Goal: Transaction & Acquisition: Book appointment/travel/reservation

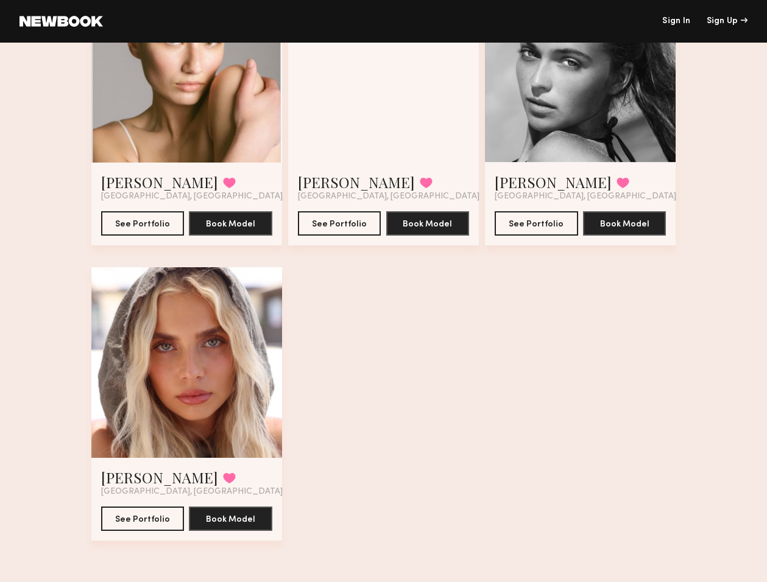
scroll to position [590, 0]
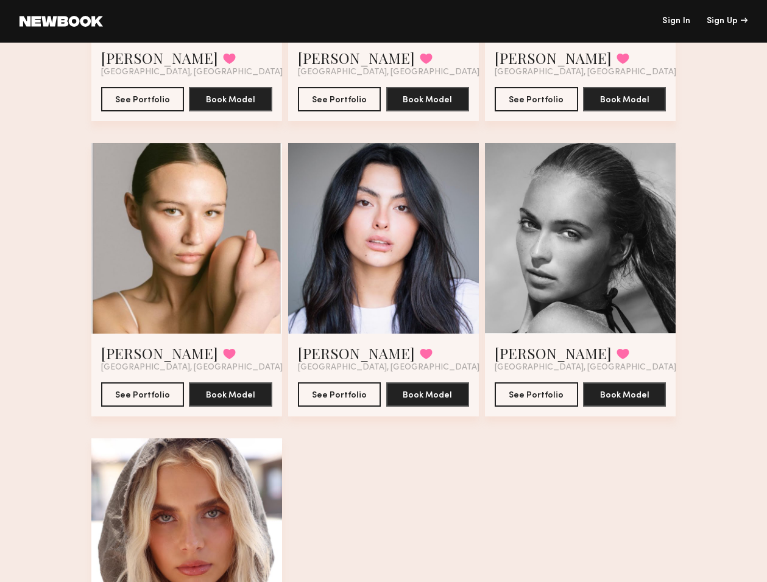
click at [443, 296] on div at bounding box center [383, 238] width 191 height 191
click at [314, 352] on link "[PERSON_NAME]" at bounding box center [356, 353] width 117 height 19
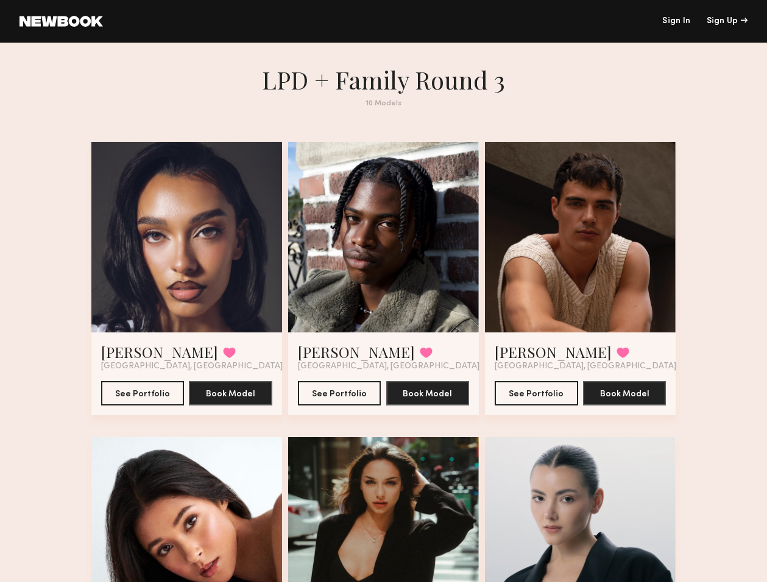
scroll to position [0, 0]
click at [181, 266] on div at bounding box center [186, 237] width 191 height 191
click at [204, 299] on div at bounding box center [186, 237] width 191 height 191
click at [152, 390] on button "See Portfolio" at bounding box center [142, 393] width 83 height 24
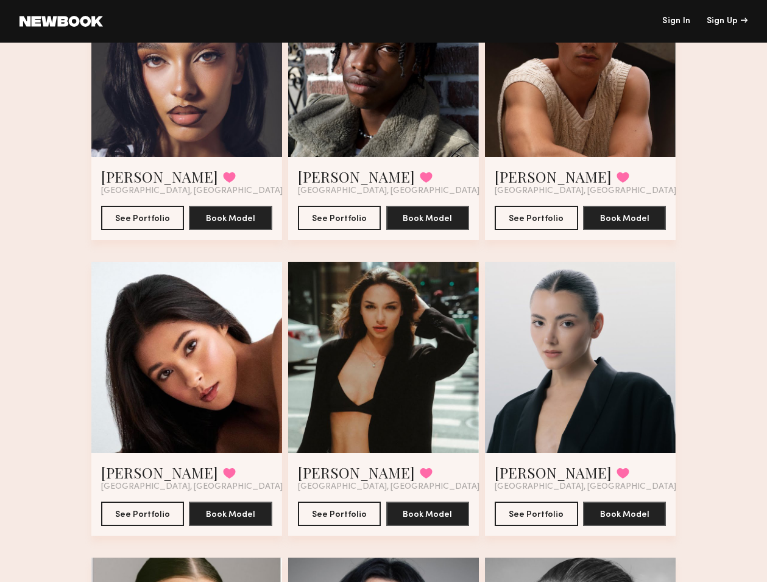
scroll to position [228, 0]
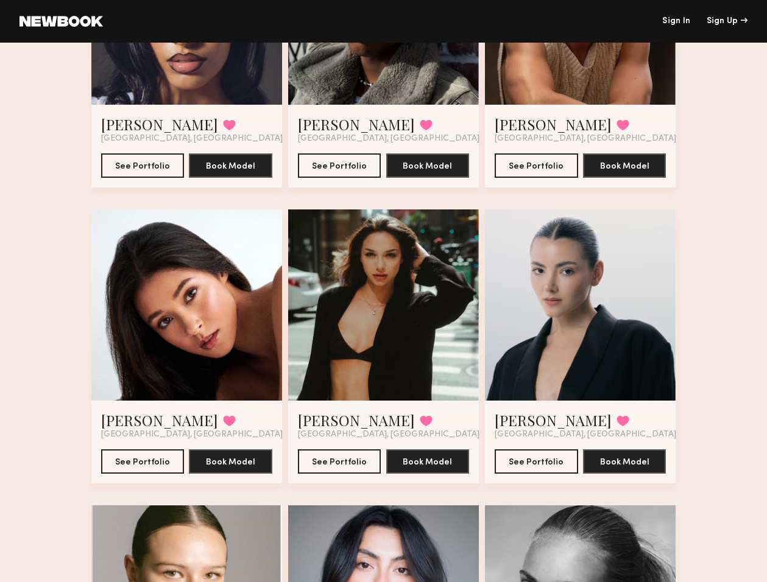
click at [158, 308] on div at bounding box center [186, 305] width 191 height 191
click at [130, 416] on link "Giti T." at bounding box center [159, 420] width 117 height 19
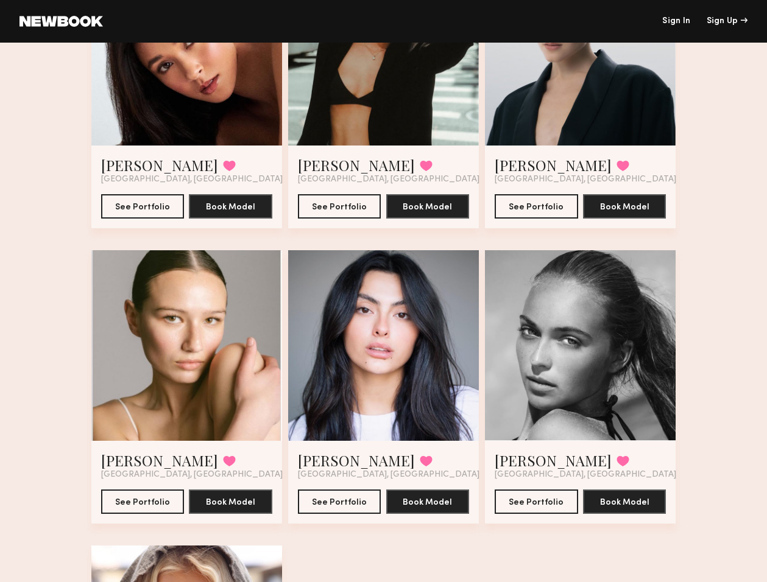
scroll to position [518, 0]
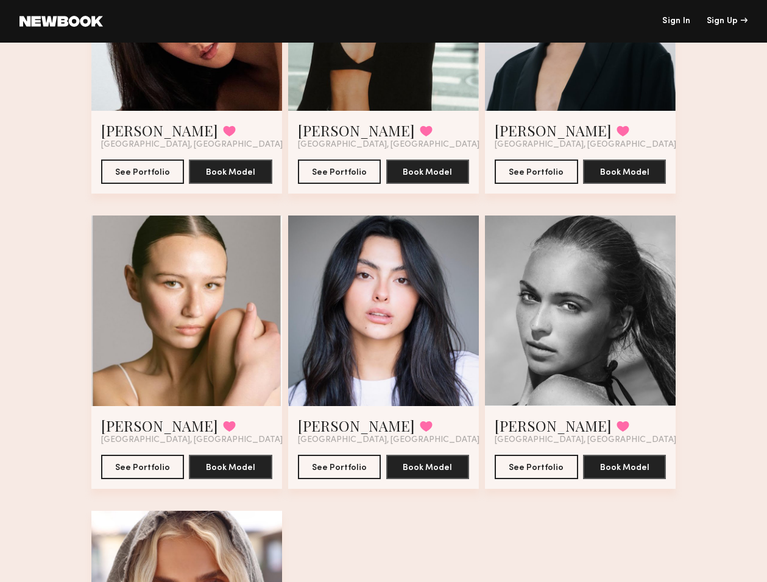
click at [428, 324] on div at bounding box center [383, 311] width 191 height 191
click at [415, 324] on div at bounding box center [383, 311] width 191 height 191
click at [316, 428] on link "Fifi K." at bounding box center [356, 425] width 117 height 19
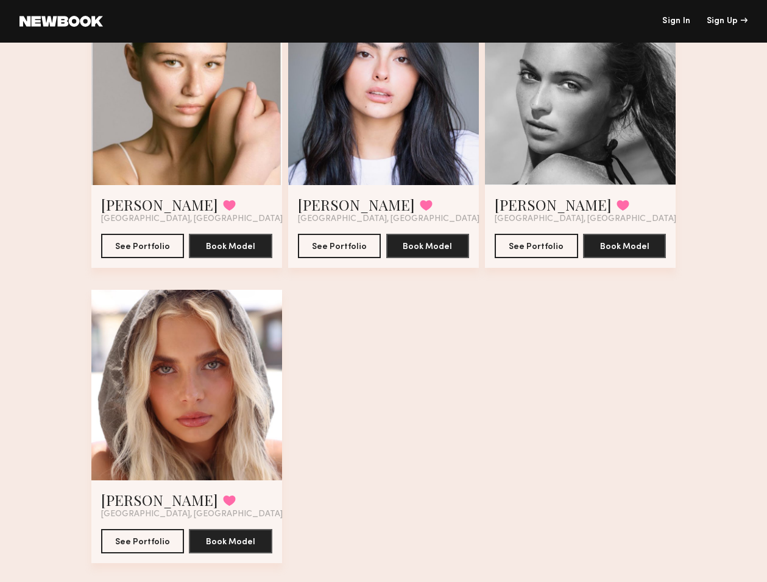
scroll to position [739, 0]
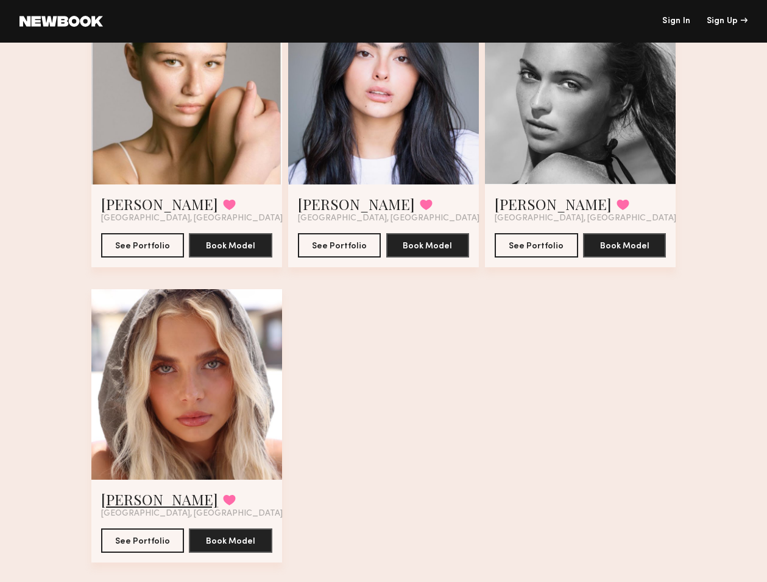
click at [132, 505] on link "Allea S." at bounding box center [159, 499] width 117 height 19
click at [527, 216] on span "Los Angeles, CA" at bounding box center [586, 219] width 182 height 10
click at [527, 206] on link "Whitney T." at bounding box center [553, 203] width 117 height 19
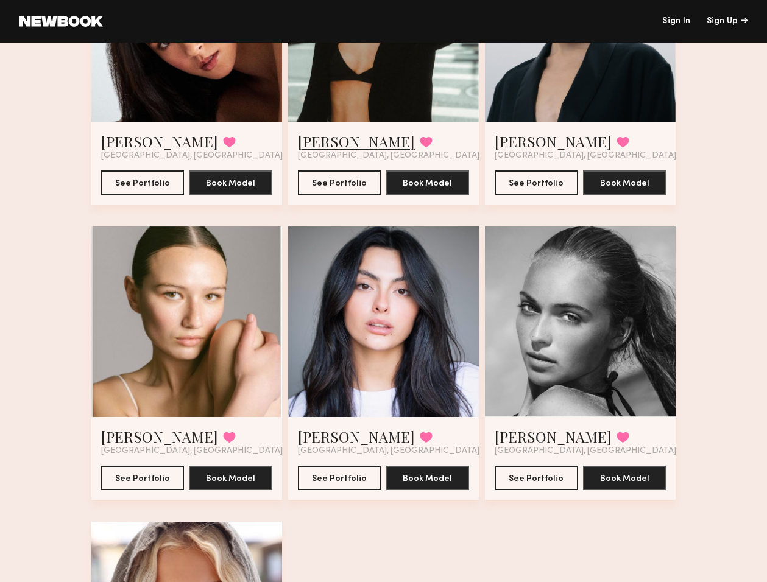
scroll to position [521, 0]
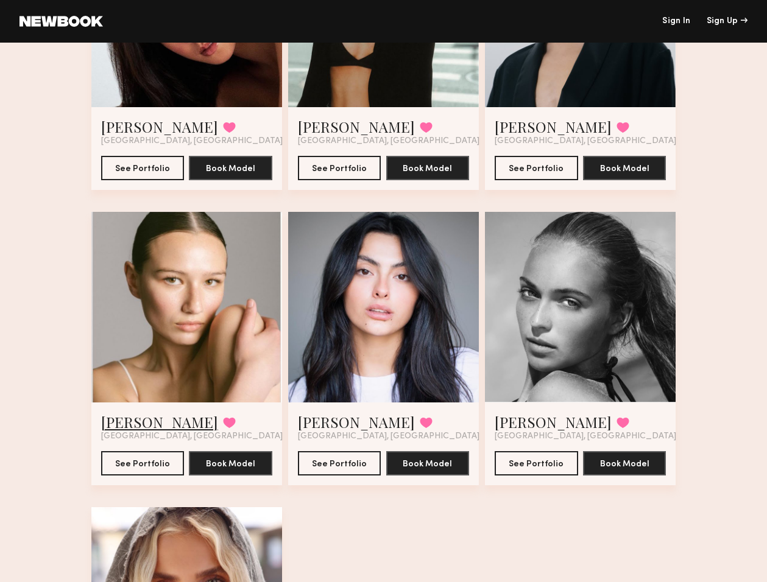
click at [144, 415] on link "Alyssa L." at bounding box center [159, 421] width 117 height 19
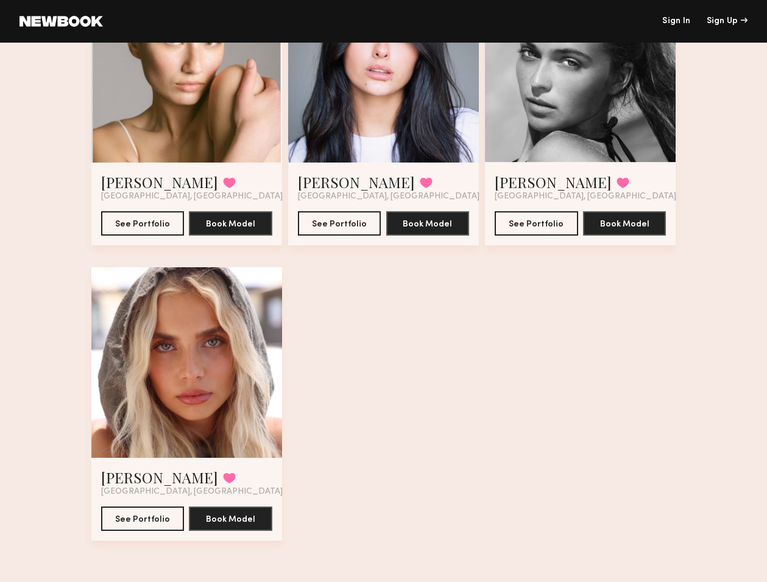
scroll to position [761, 0]
click at [135, 469] on link "Allea S." at bounding box center [159, 477] width 117 height 19
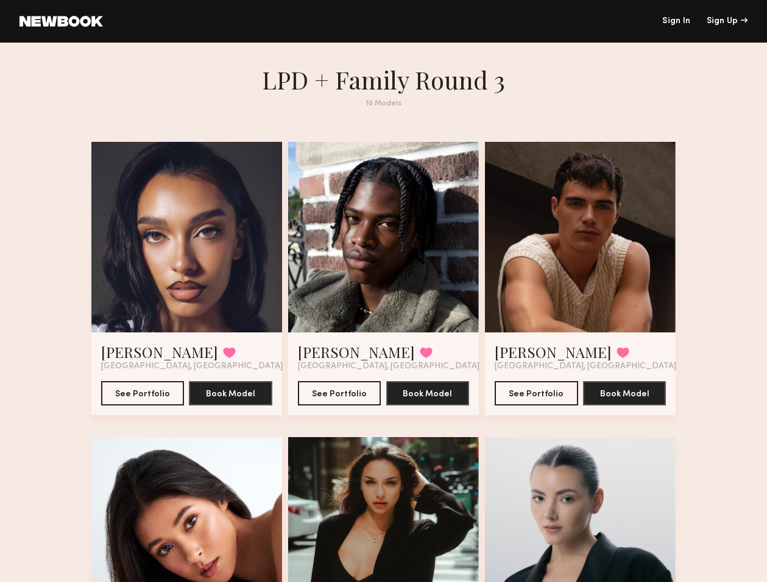
scroll to position [0, 0]
click at [669, 21] on link "Sign In" at bounding box center [676, 21] width 28 height 9
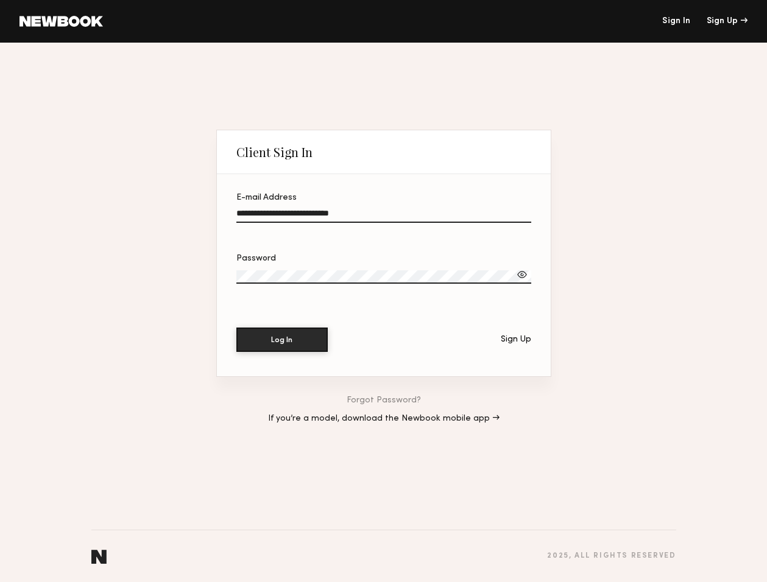
type input "**********"
click at [281, 340] on button "Log In" at bounding box center [281, 340] width 91 height 24
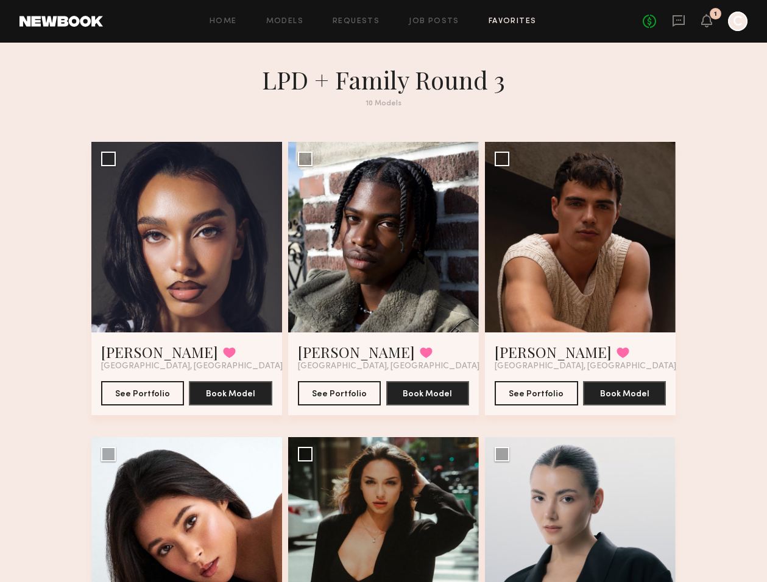
click at [286, 13] on div "Home Models Requests Job Posts Favorites Sign Out No fees up to $5,000 1 C" at bounding box center [425, 21] width 644 height 19
click at [284, 26] on div "Home Models Requests Job Posts Favorites Sign Out No fees up to $5,000 1 C" at bounding box center [425, 21] width 644 height 19
click at [285, 18] on link "Models" at bounding box center [284, 22] width 37 height 8
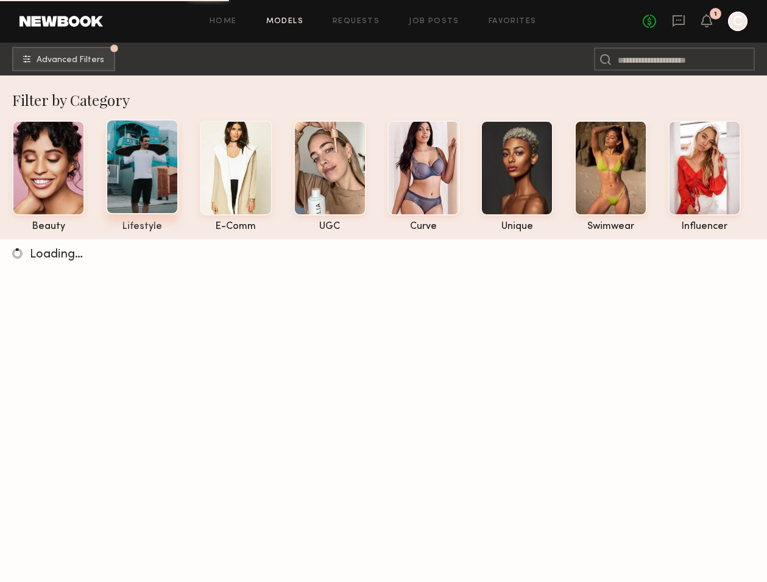
click at [154, 191] on div at bounding box center [142, 166] width 72 height 95
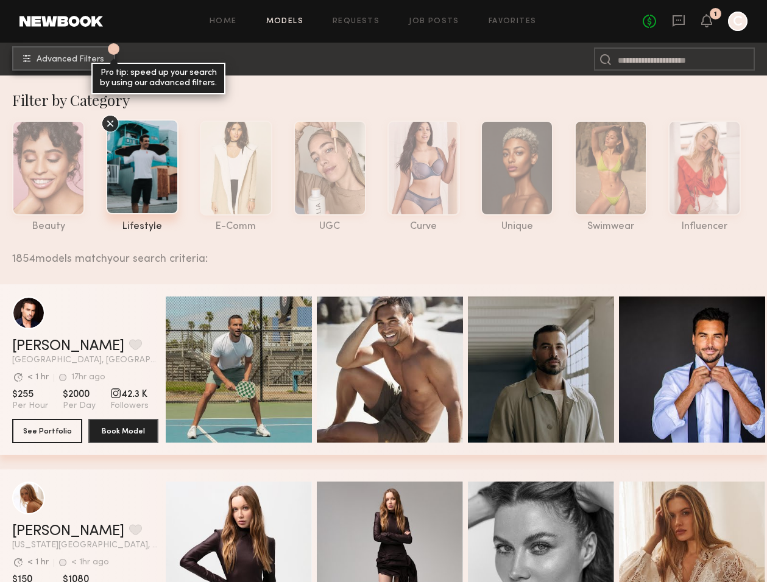
click at [91, 51] on button "1 Advanced Filters Pro tip: speed up your search by using our advanced filters." at bounding box center [63, 58] width 103 height 24
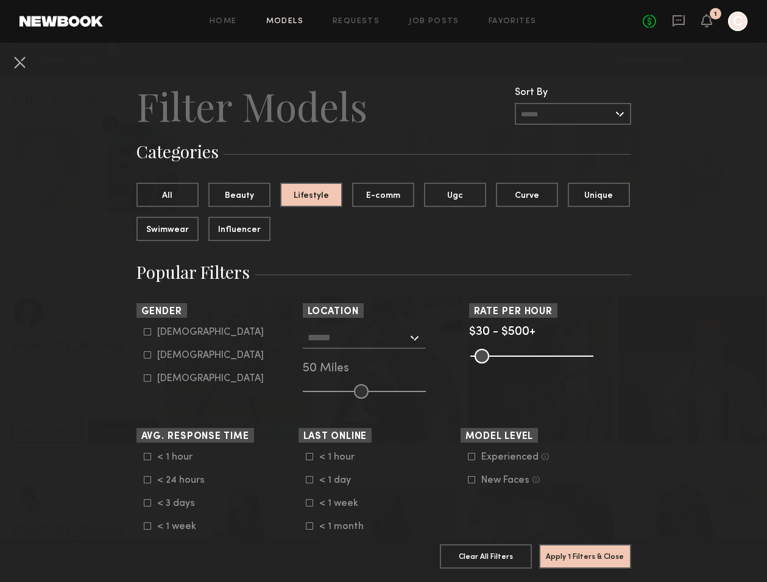
click at [161, 361] on common-framework-checkbox "Female" at bounding box center [221, 355] width 155 height 11
click at [150, 352] on icon at bounding box center [147, 355] width 7 height 7
type input "**"
click at [375, 326] on nb-browse-filter "Location Los Angeles, CA New York City, NY Brooklyn, NY Chicago, IL 50 Miles" at bounding box center [384, 351] width 162 height 96
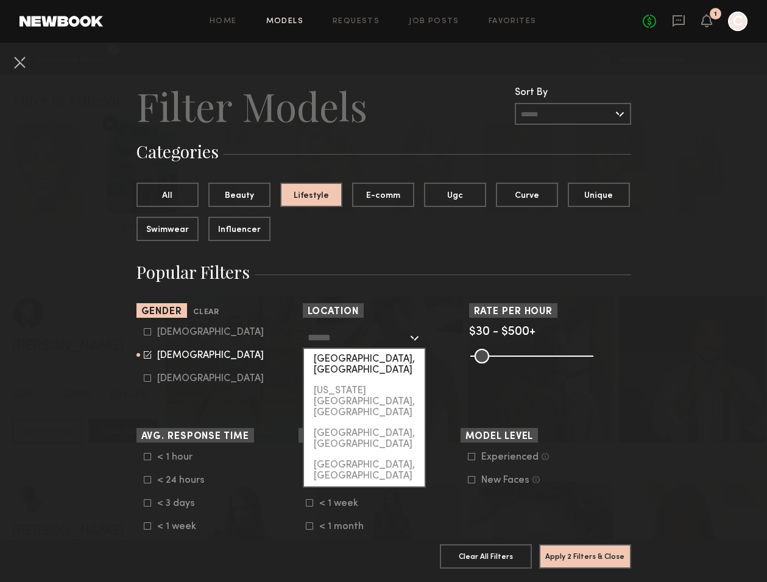
click at [360, 361] on div "Los Angeles, CA" at bounding box center [364, 365] width 121 height 32
type input "**********"
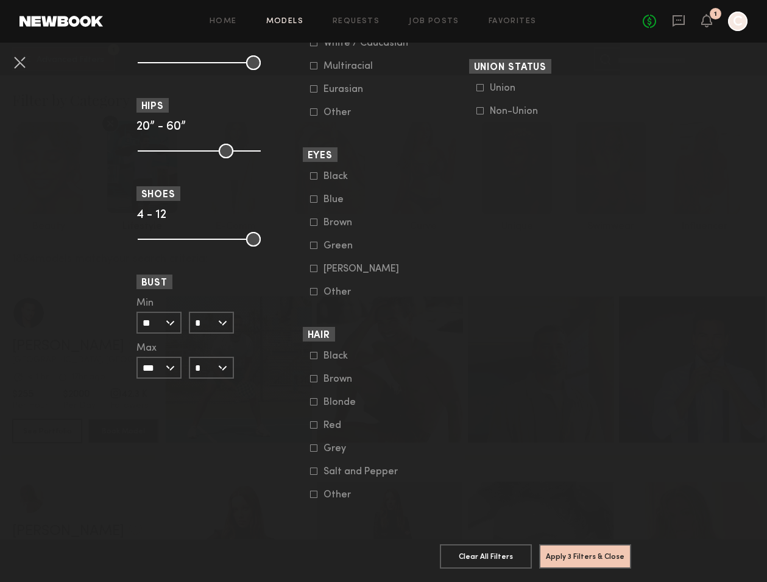
scroll to position [796, 0]
click at [330, 400] on div "Blonde" at bounding box center [347, 402] width 48 height 7
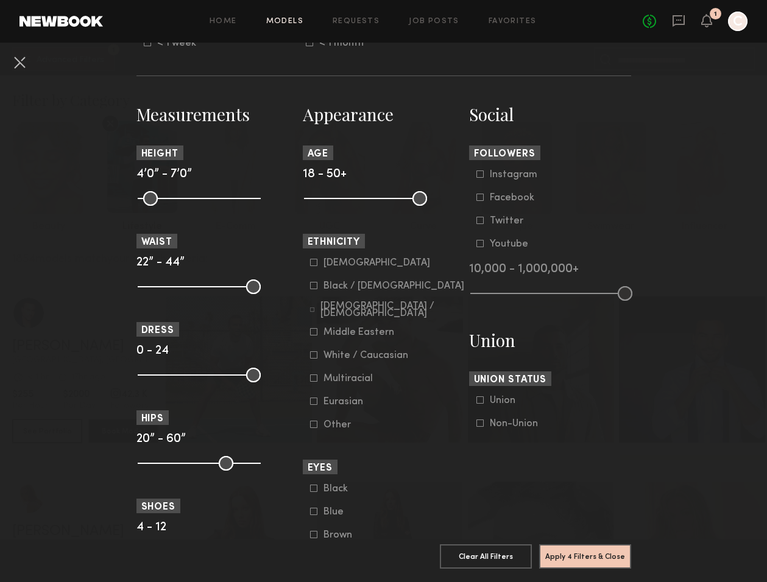
scroll to position [477, 0]
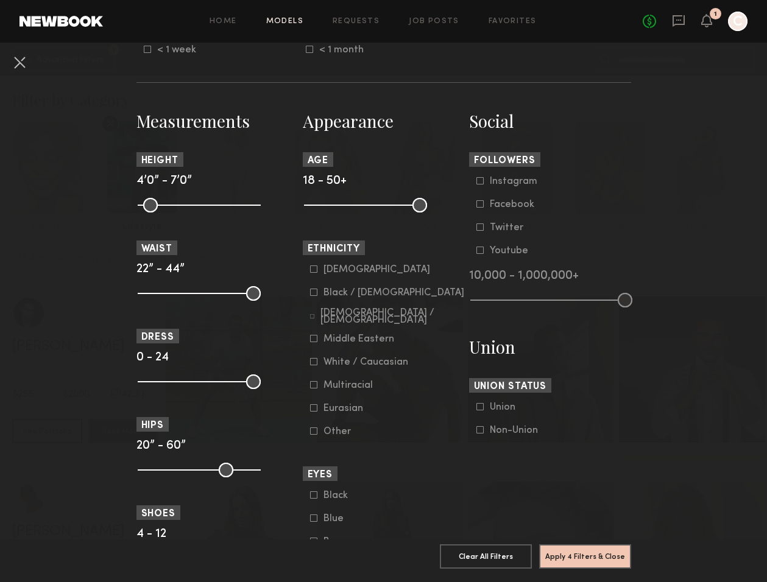
click at [342, 360] on div "White / Caucasian" at bounding box center [365, 362] width 85 height 7
click at [594, 555] on button "Apply 5 Filters & Close" at bounding box center [585, 556] width 92 height 24
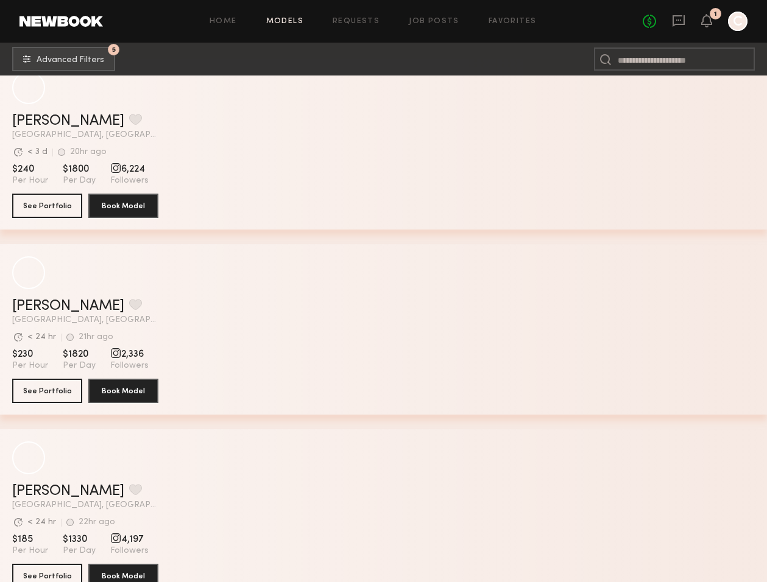
scroll to position [406, 0]
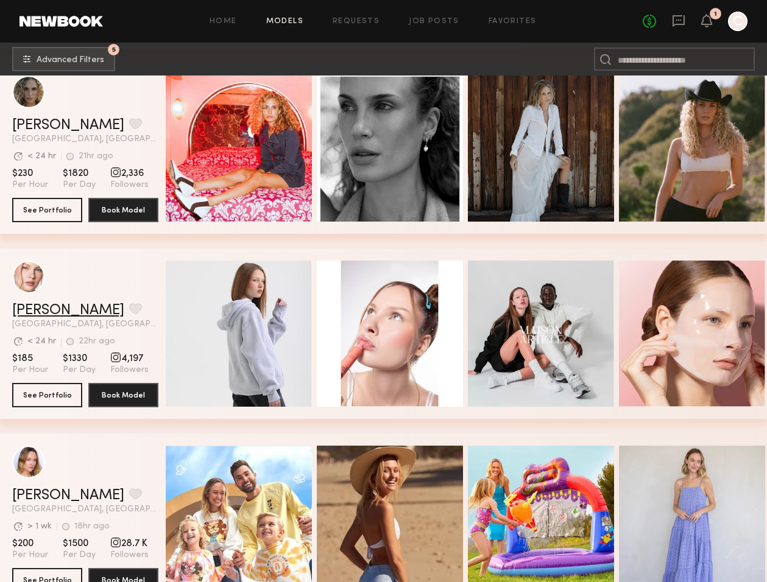
click at [49, 313] on link "Anastasiia M." at bounding box center [68, 310] width 112 height 15
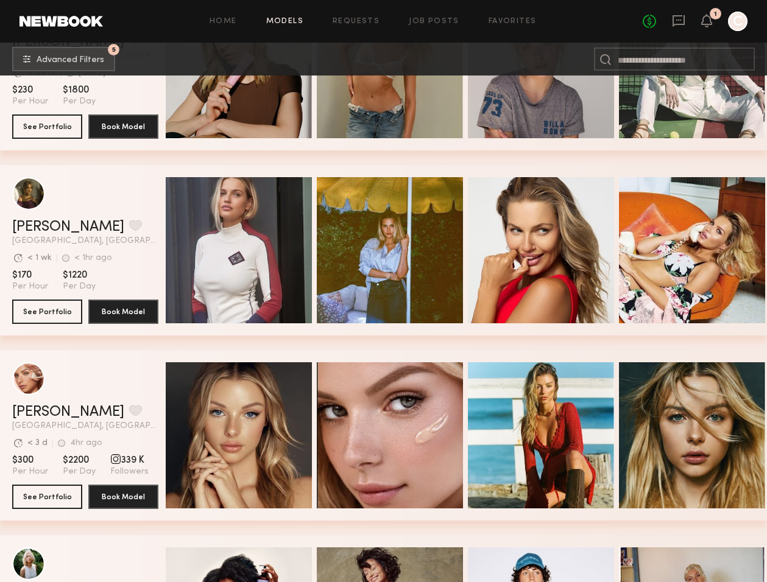
scroll to position [1253, 0]
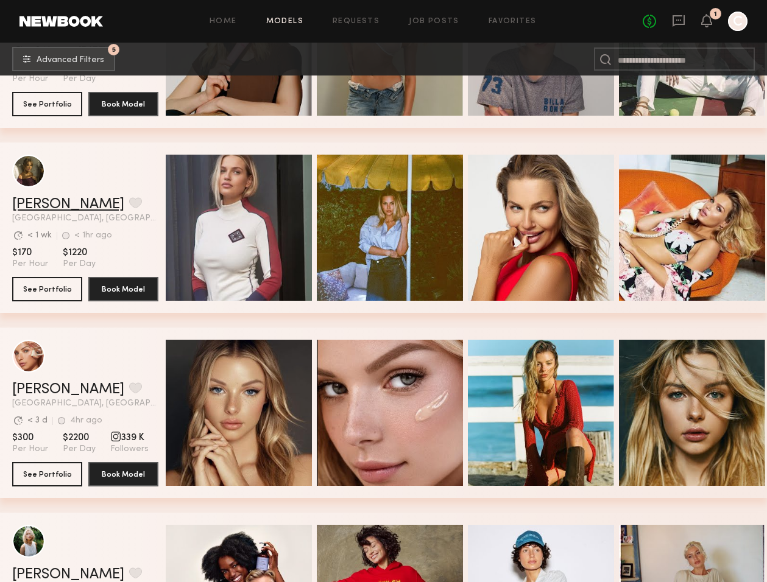
click at [48, 209] on link "Rachel M." at bounding box center [68, 204] width 112 height 15
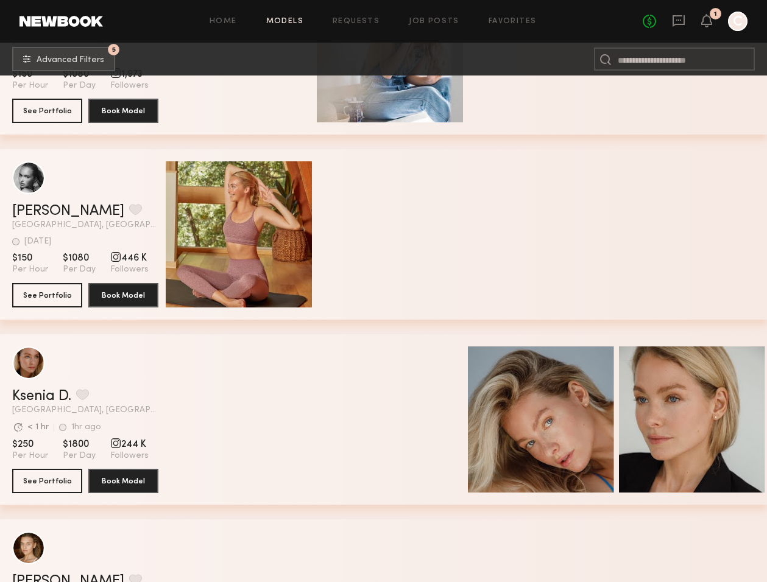
scroll to position [3100, 0]
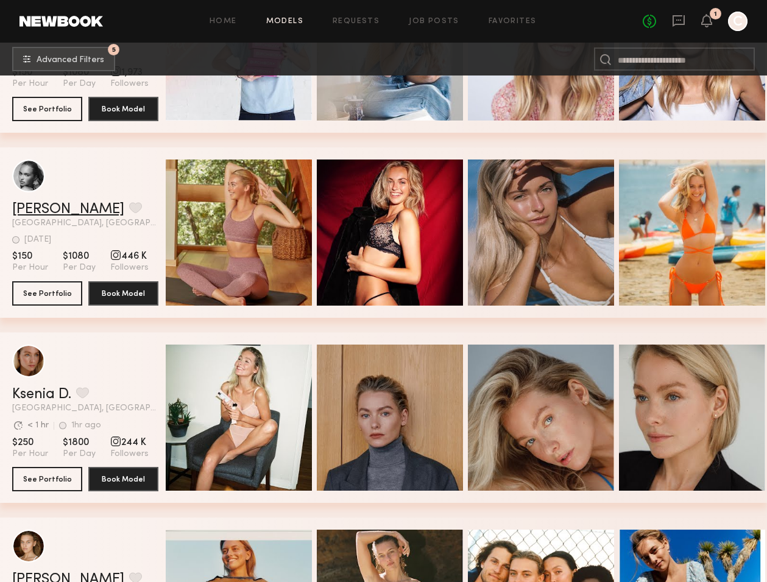
click at [49, 206] on link "Whitney T." at bounding box center [68, 209] width 112 height 15
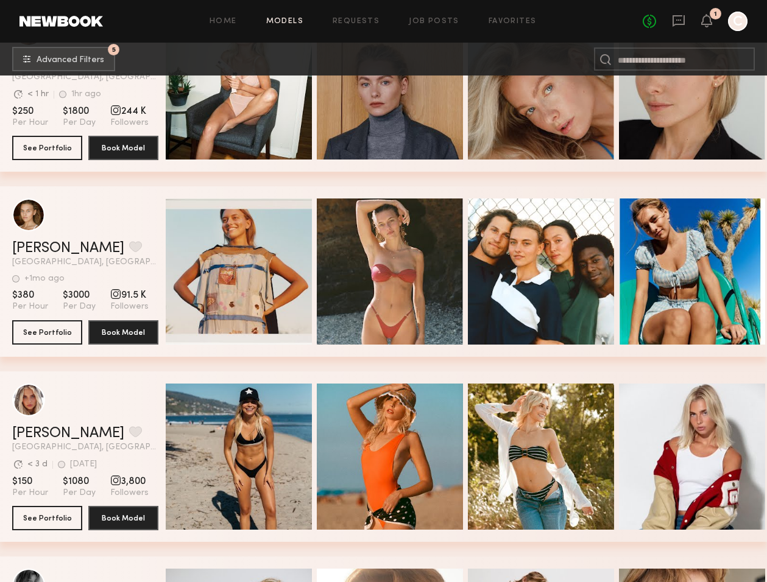
scroll to position [3491, 0]
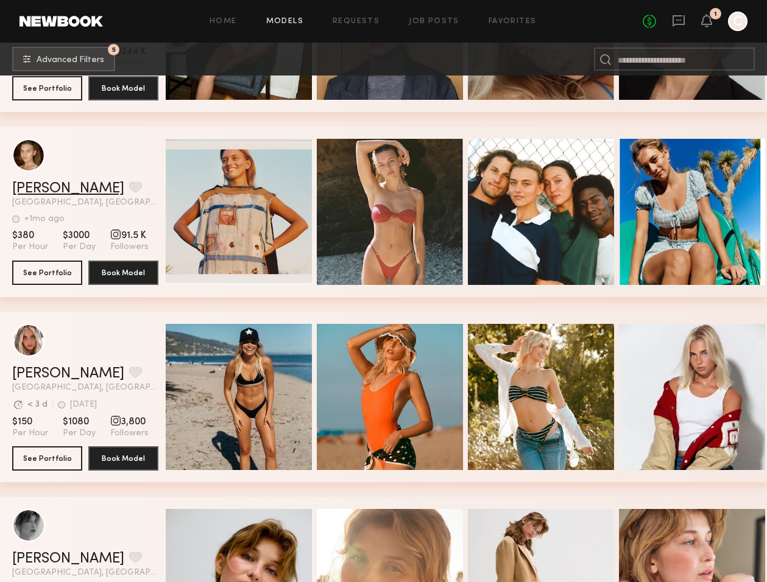
click at [32, 185] on link "Ella K." at bounding box center [68, 189] width 112 height 15
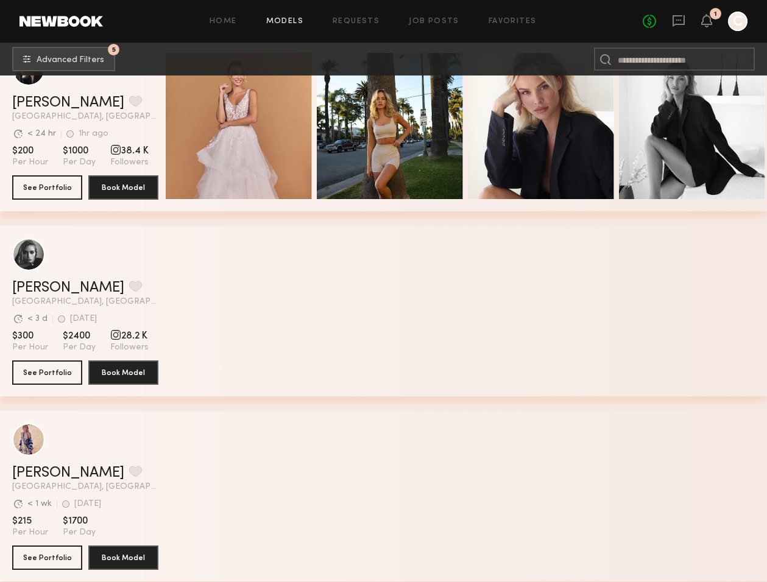
scroll to position [5078, 0]
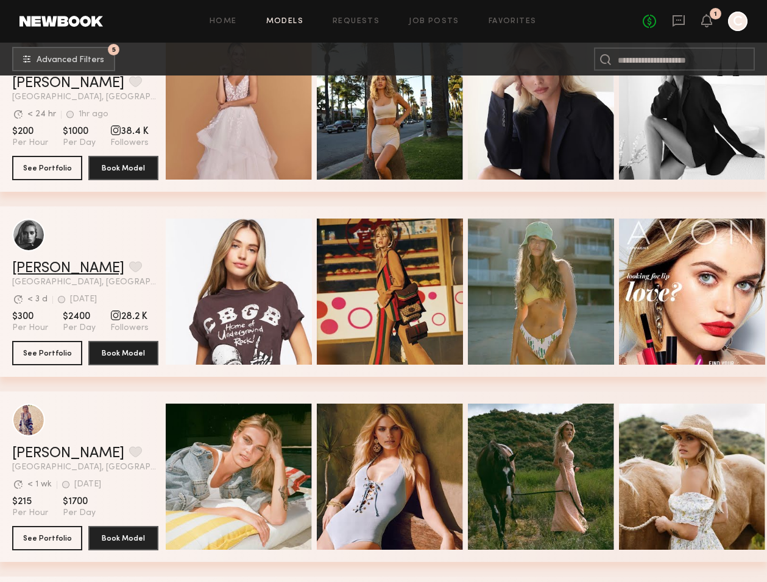
click at [58, 267] on link "Madison S." at bounding box center [68, 268] width 112 height 15
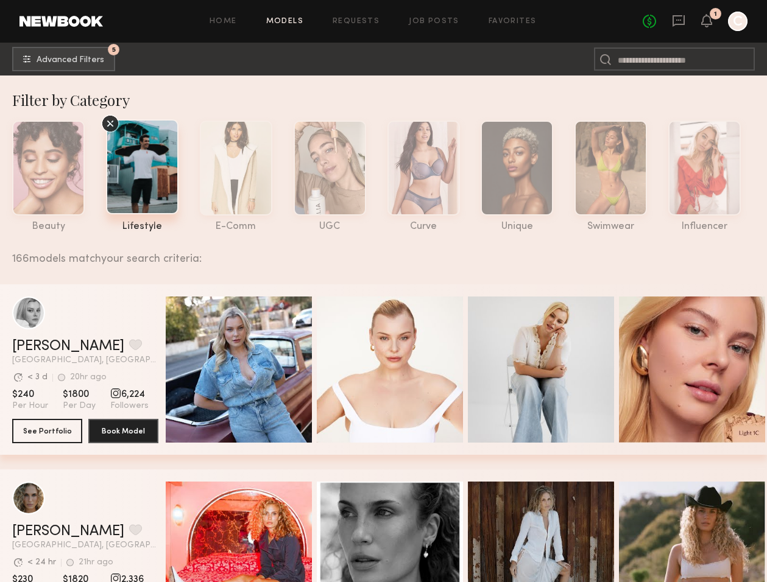
scroll to position [0, 0]
click at [116, 124] on icon at bounding box center [110, 124] width 18 height 18
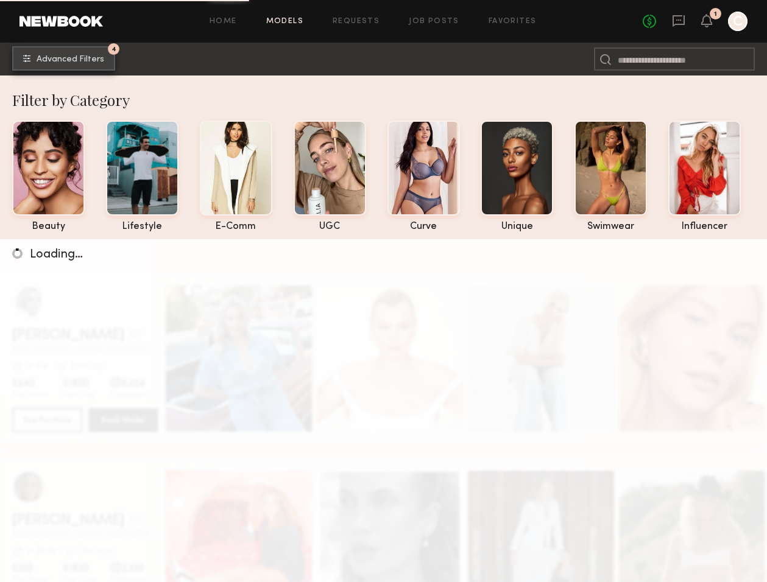
click at [73, 64] on button "4 Advanced Filters" at bounding box center [63, 58] width 103 height 24
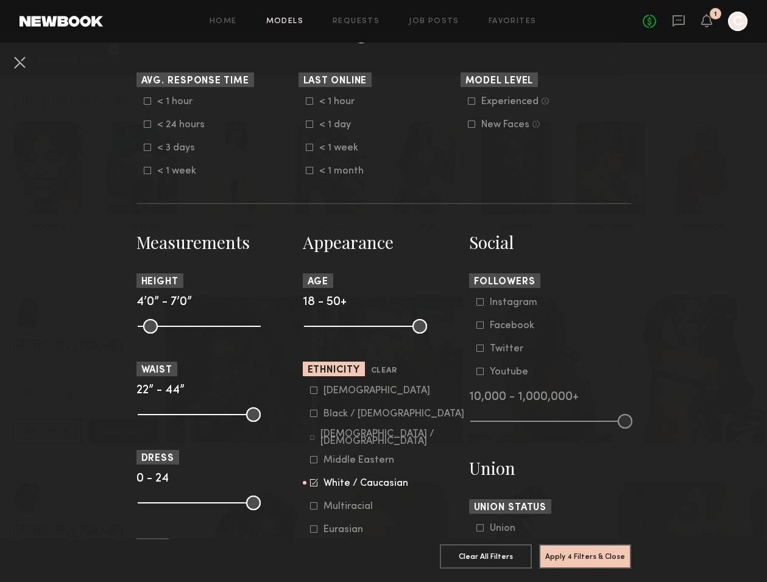
scroll to position [360, 0]
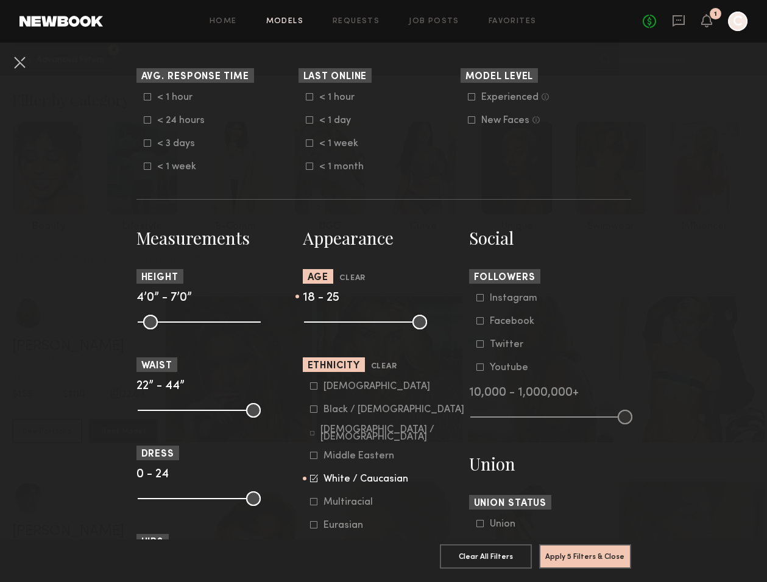
drag, startPoint x: 423, startPoint y: 320, endPoint x: 336, endPoint y: 321, distance: 86.5
type input "**"
click at [336, 321] on input "range" at bounding box center [365, 322] width 123 height 15
click at [568, 559] on button "Apply 5 Filters & Close" at bounding box center [585, 556] width 92 height 24
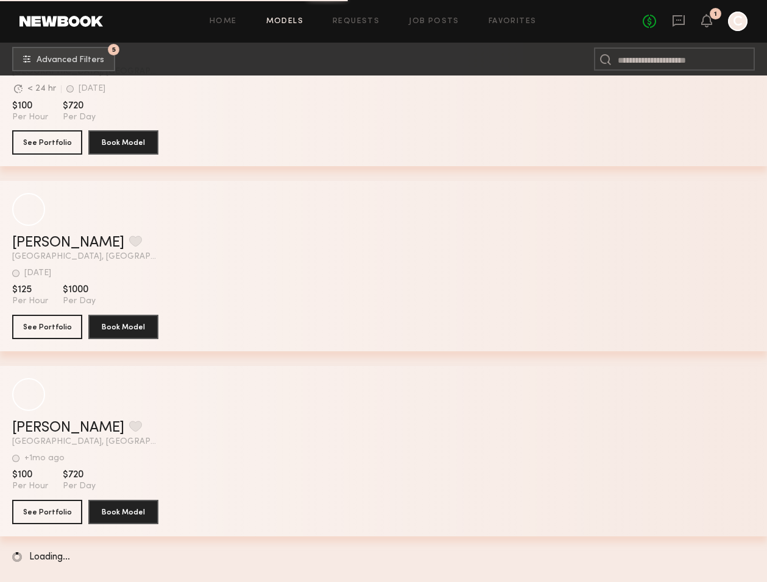
scroll to position [6399, 0]
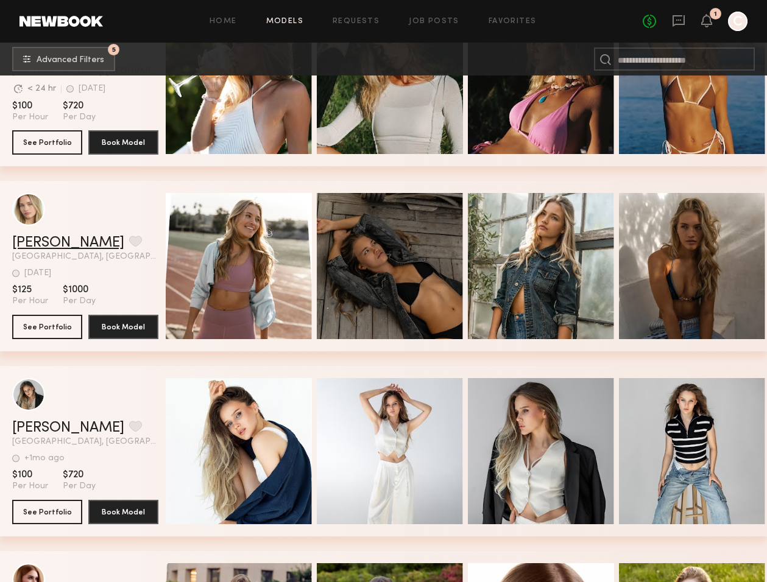
click at [74, 245] on link "Natasha E." at bounding box center [68, 243] width 112 height 15
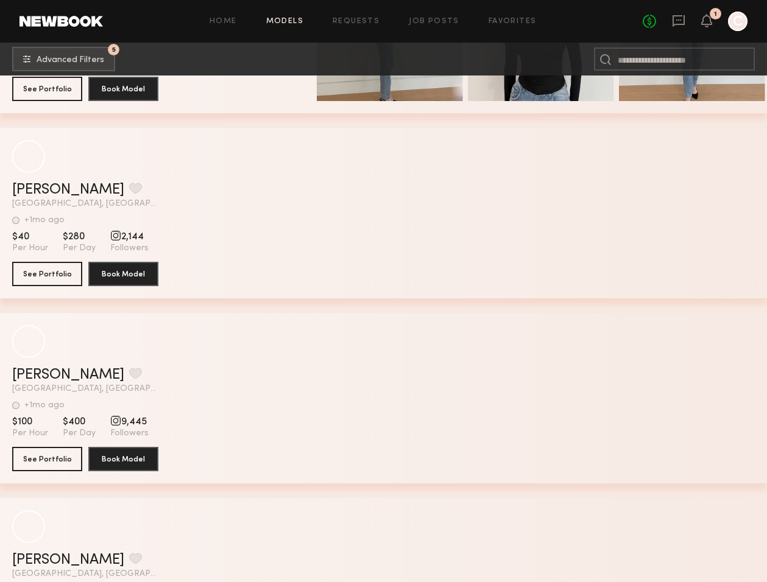
scroll to position [9413, 0]
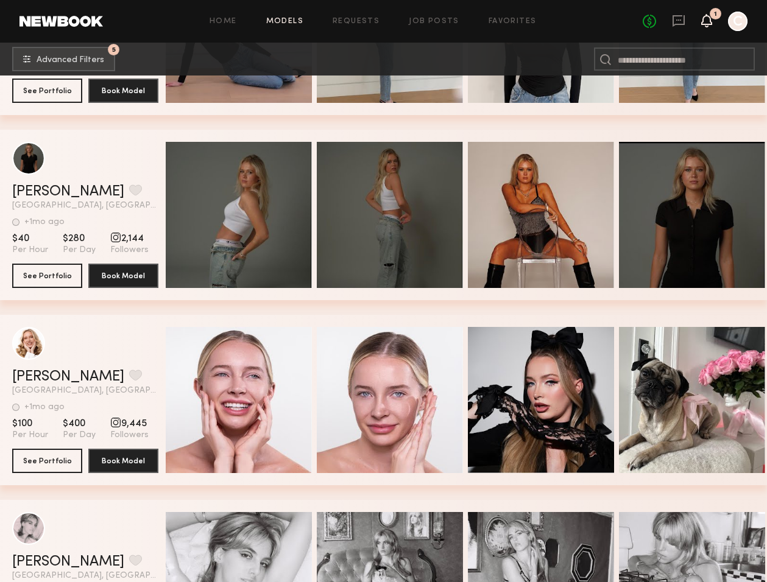
click at [705, 20] on icon at bounding box center [707, 20] width 10 height 9
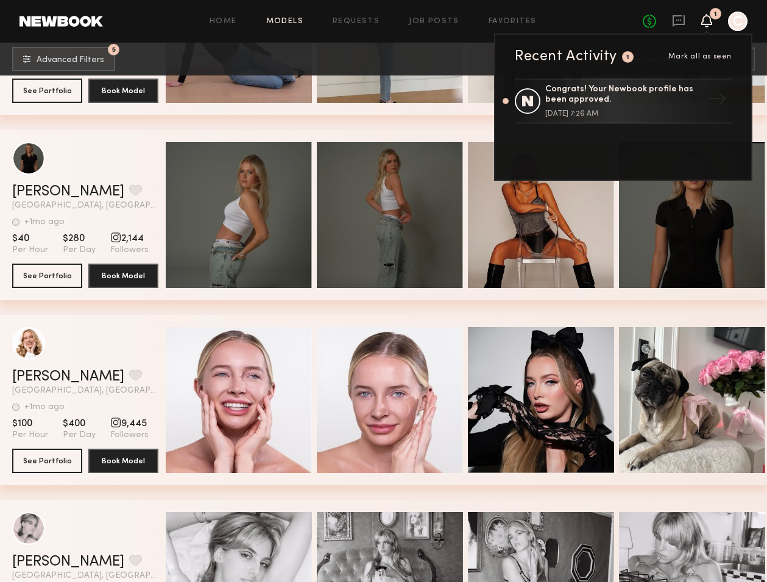
click at [704, 23] on icon at bounding box center [707, 20] width 10 height 9
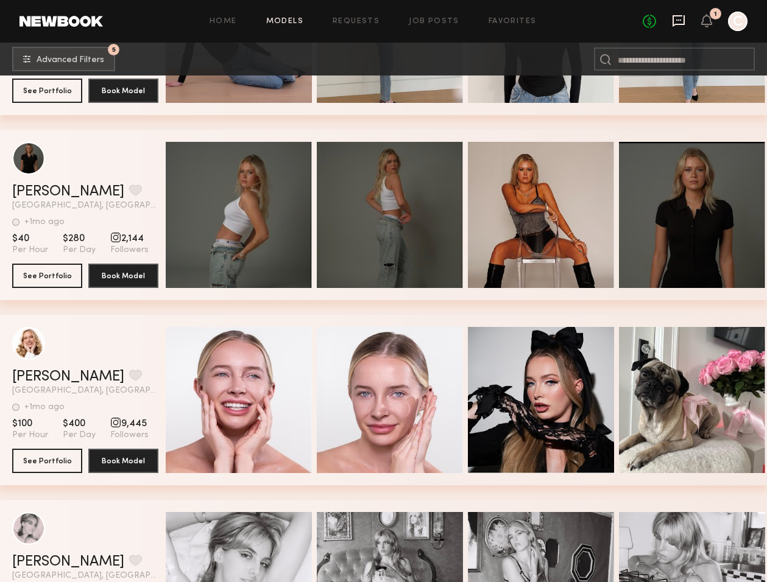
click at [682, 18] on icon at bounding box center [678, 20] width 13 height 13
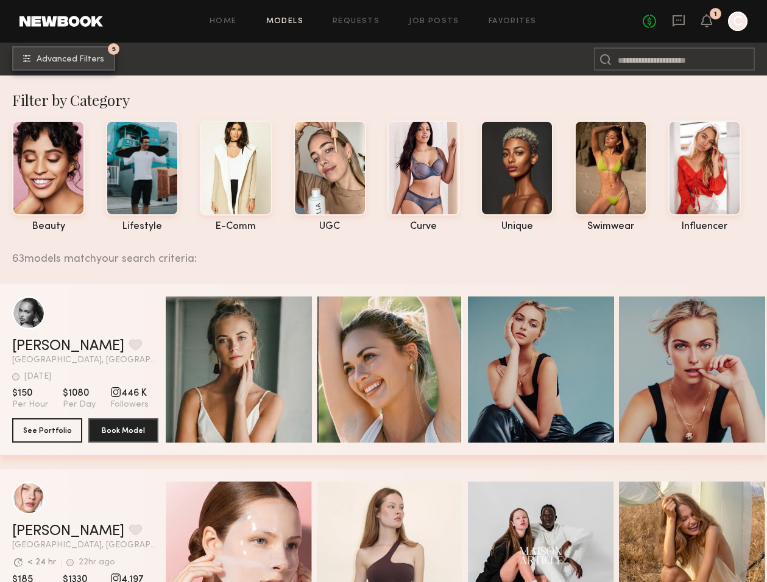
click at [86, 55] on span "Advanced Filters" at bounding box center [71, 59] width 68 height 9
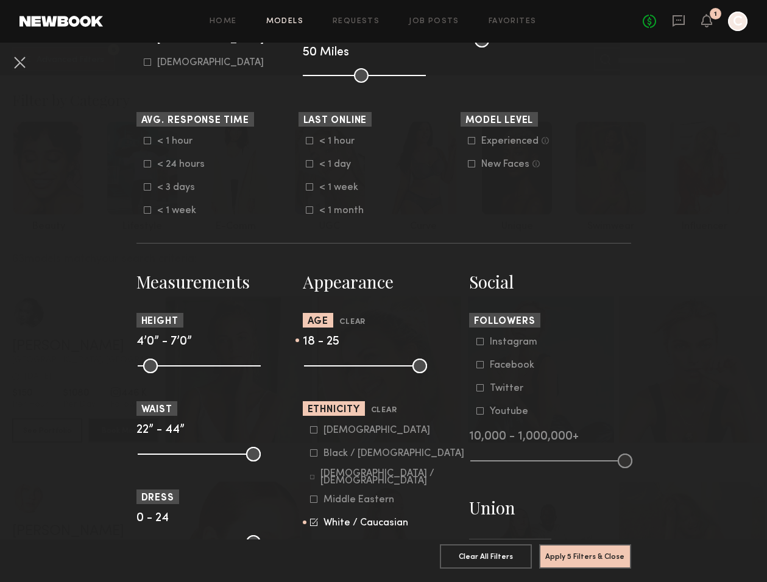
scroll to position [337, 0]
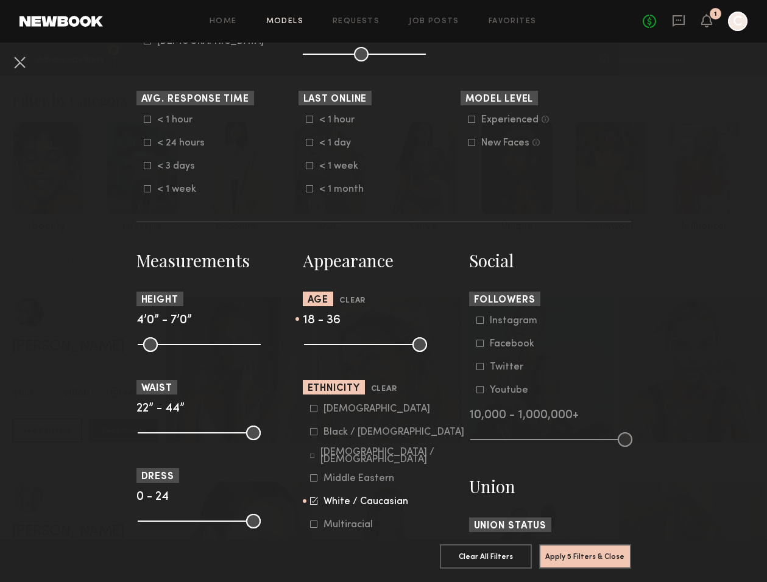
drag, startPoint x: 334, startPoint y: 349, endPoint x: 371, endPoint y: 353, distance: 37.4
type input "**"
click at [371, 351] on common-range-minmax at bounding box center [364, 343] width 123 height 15
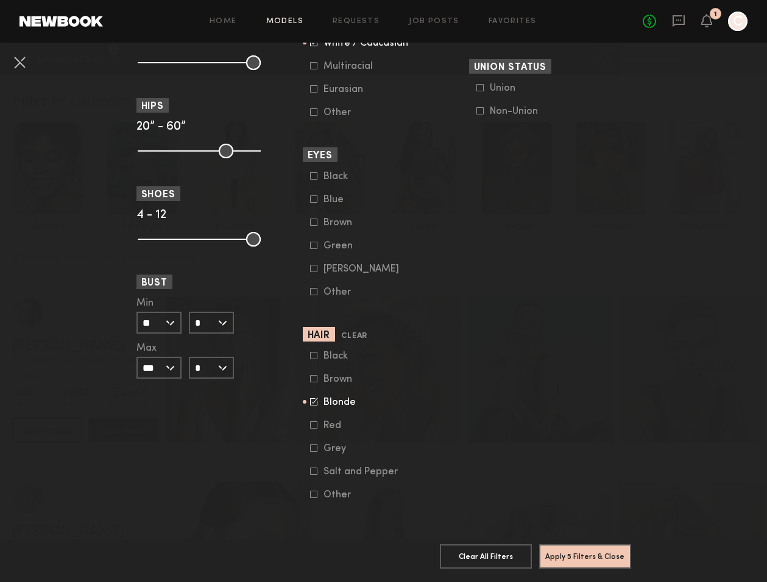
scroll to position [796, 0]
click at [209, 329] on input "*" at bounding box center [211, 323] width 45 height 22
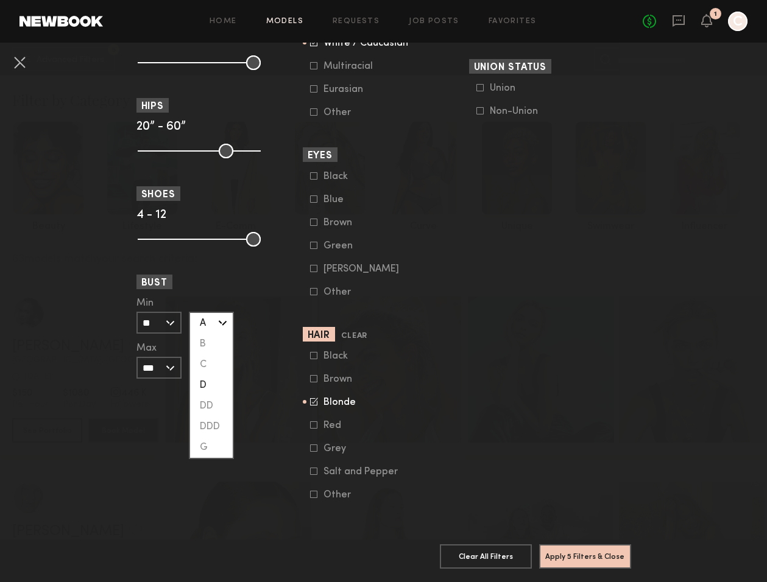
click at [205, 383] on div "D" at bounding box center [211, 385] width 43 height 21
type input "*"
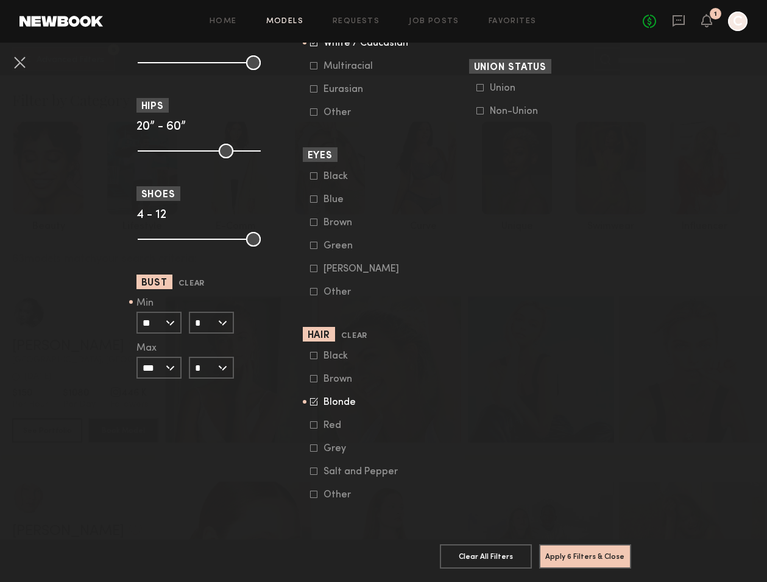
click at [169, 316] on input "**" at bounding box center [158, 323] width 45 height 22
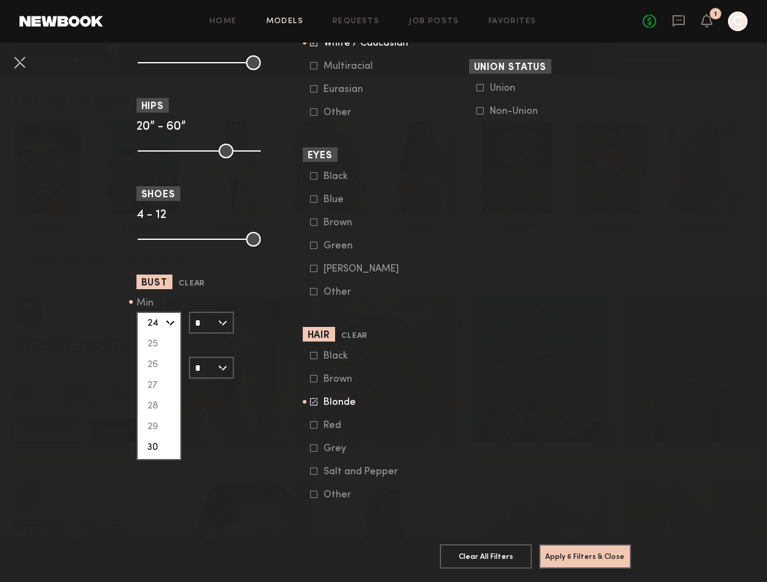
click at [151, 445] on div "30" at bounding box center [159, 447] width 43 height 21
type input "**"
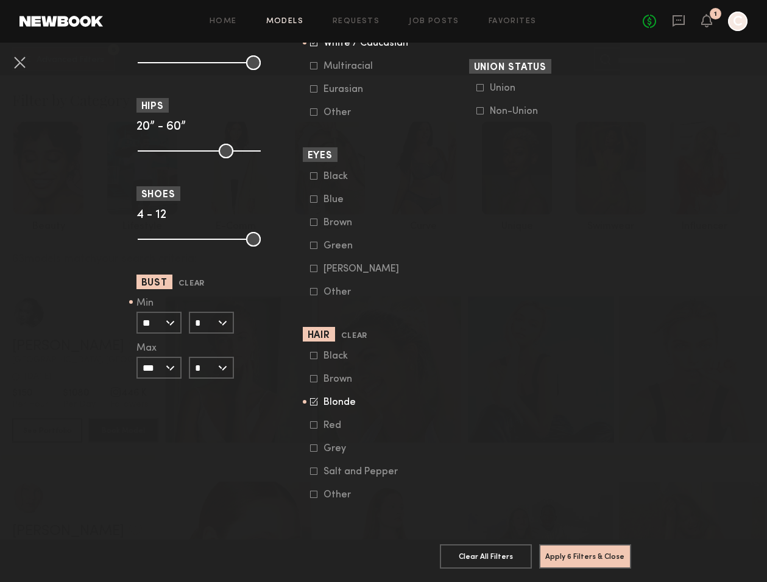
click at [213, 328] on input "*" at bounding box center [211, 323] width 45 height 22
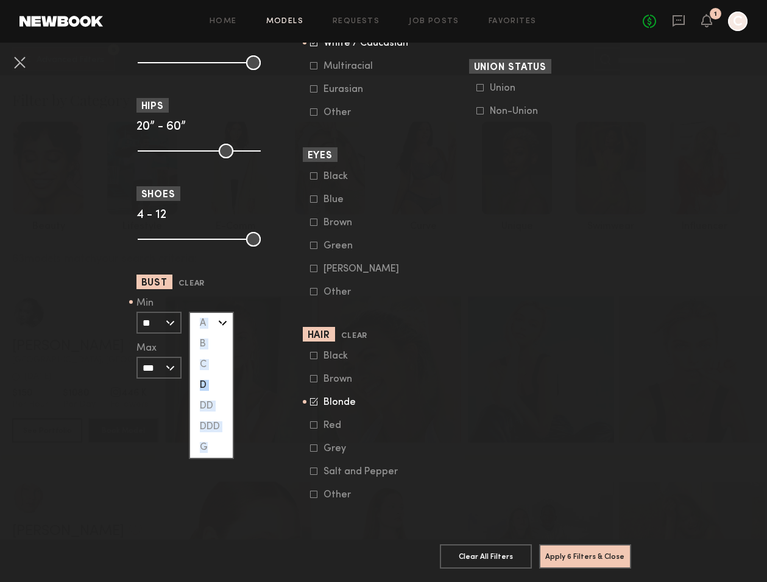
click at [252, 339] on div "Min ** 24 25 26 27 28 29 30 31 32 33 34 35 36 37 38 39 40 41 42 43 44+ Max *** …" at bounding box center [217, 338] width 162 height 80
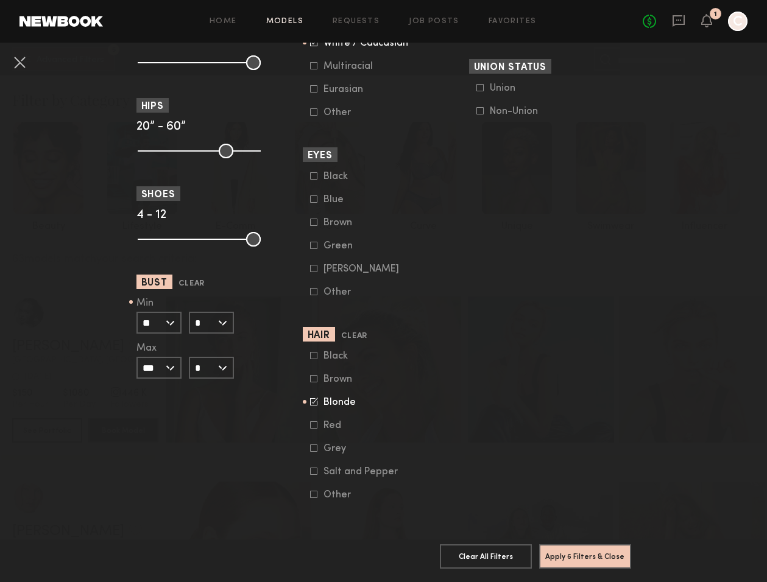
click at [317, 406] on common-framework-checkbox "Blonde" at bounding box center [387, 402] width 155 height 11
click at [315, 403] on icon at bounding box center [314, 402] width 8 height 8
click at [549, 554] on button "Apply 5 Filters & Close" at bounding box center [585, 556] width 92 height 24
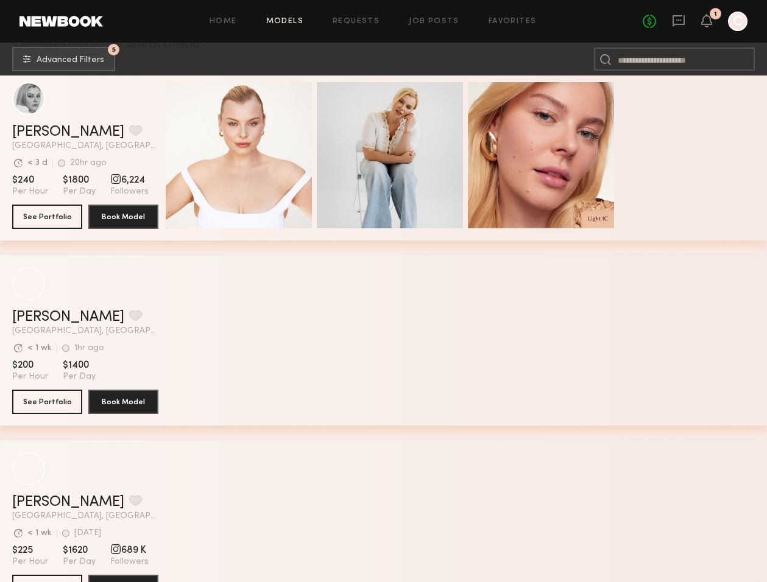
scroll to position [219, 0]
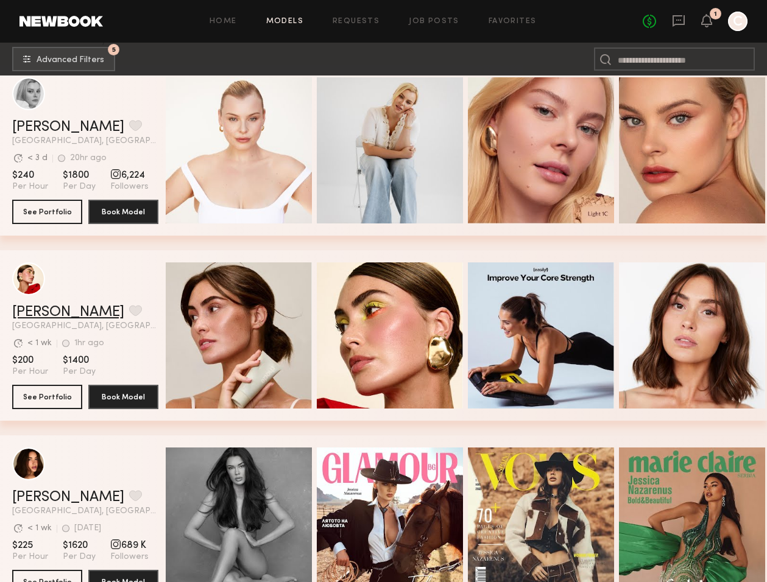
click at [52, 309] on link "Louise M." at bounding box center [68, 312] width 112 height 15
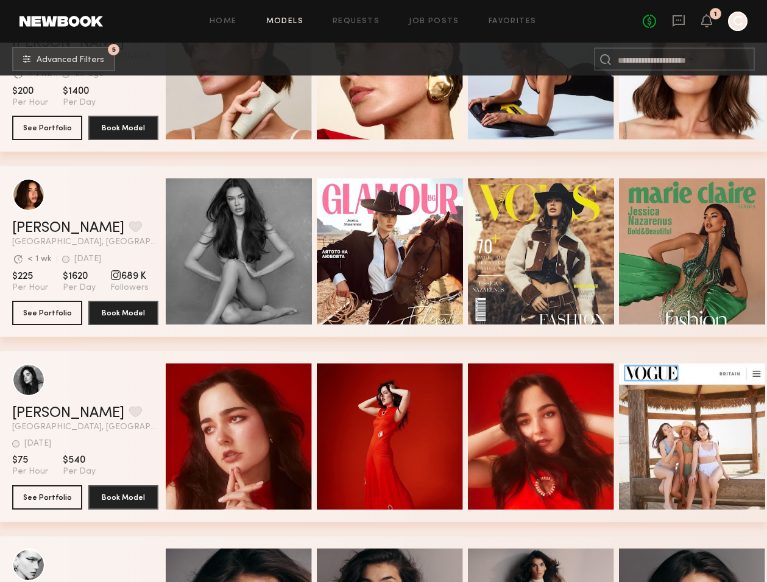
scroll to position [496, 0]
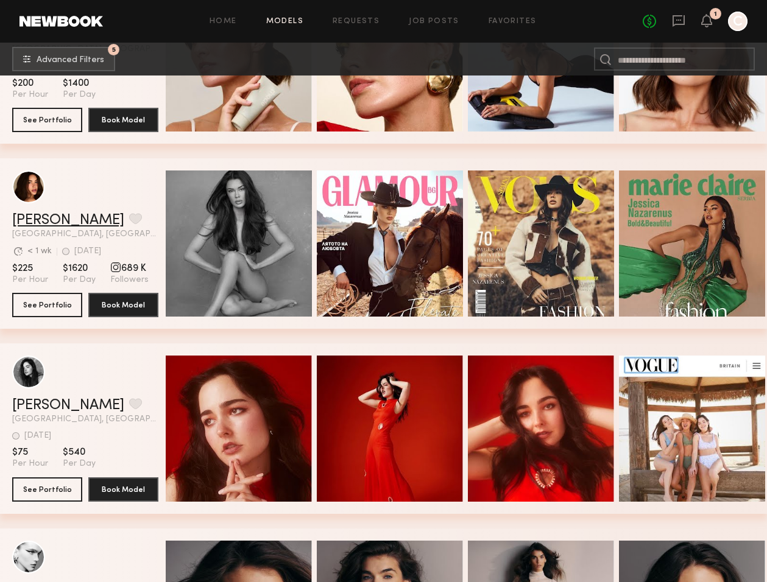
click at [61, 218] on link "Jessica N." at bounding box center [68, 220] width 112 height 15
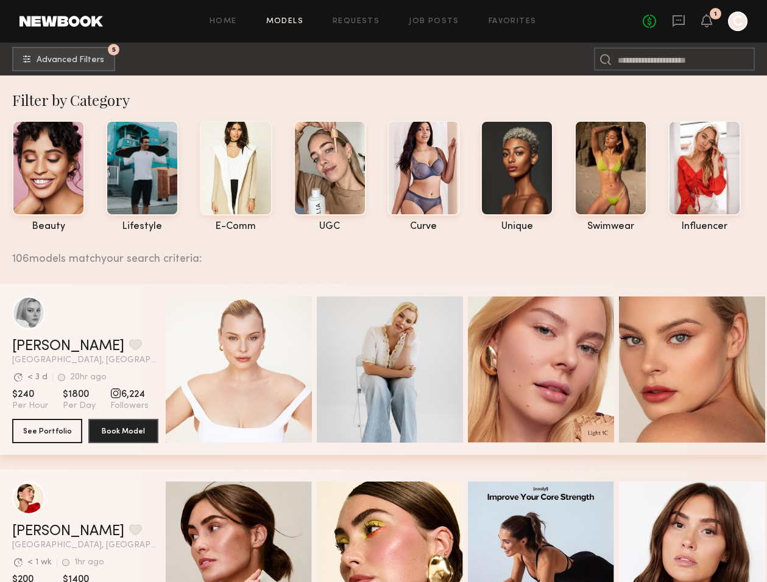
scroll to position [0, 0]
click at [83, 62] on span "Advanced Filters" at bounding box center [71, 59] width 68 height 9
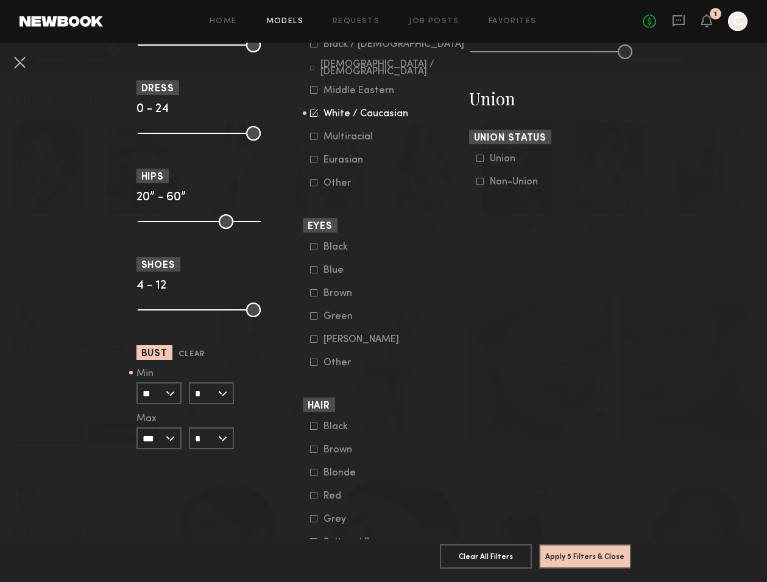
scroll to position [796, 0]
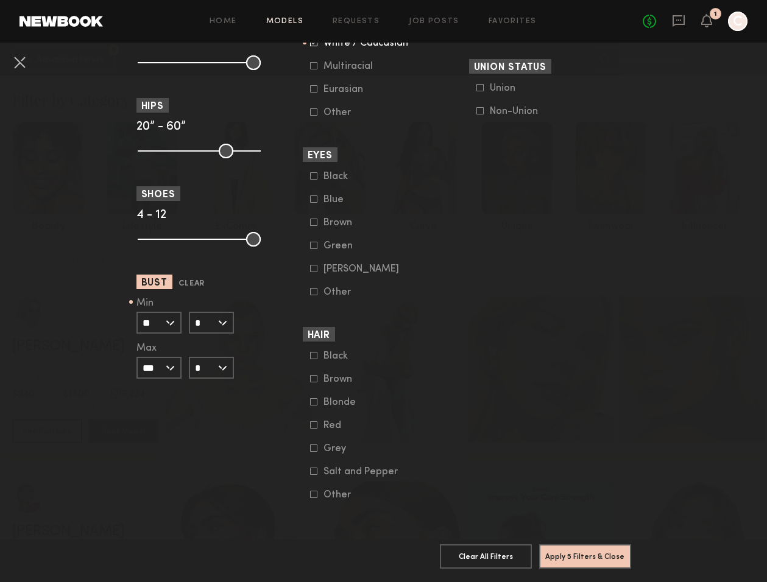
click at [280, 401] on section "Measurements Height 4’0” - 7’0” Waist 22” - 44” Dress 0 - 24 Hips 20” - 60” Sho…" at bounding box center [217, 145] width 162 height 710
click at [167, 326] on input "**" at bounding box center [158, 323] width 45 height 22
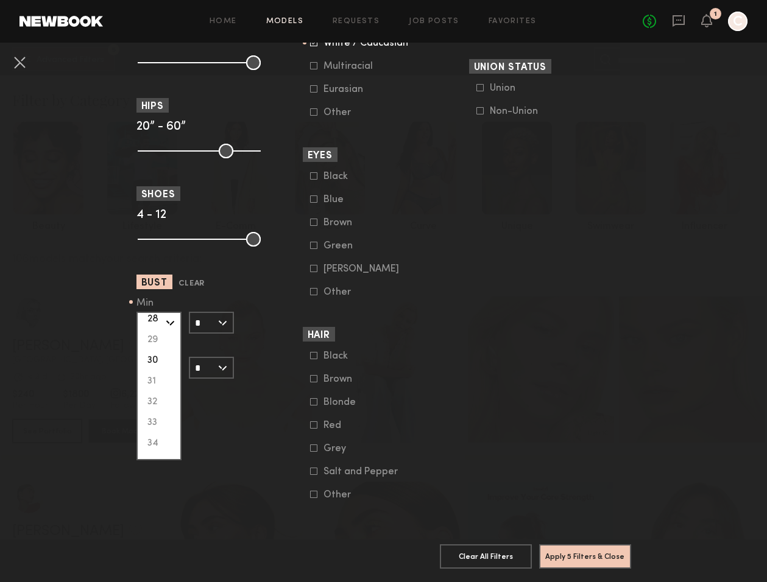
scroll to position [95, 0]
click at [153, 433] on div "34" at bounding box center [159, 435] width 43 height 21
type input "**"
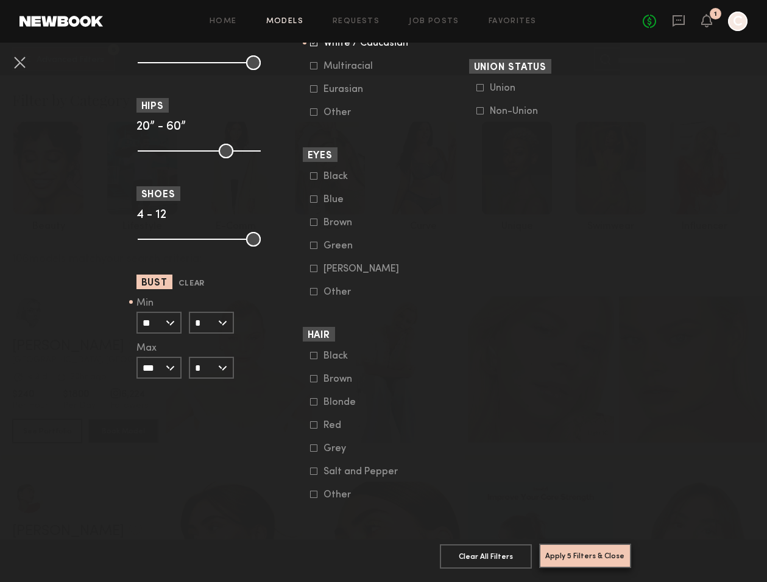
click at [573, 549] on button "Apply 5 Filters & Close" at bounding box center [585, 556] width 92 height 24
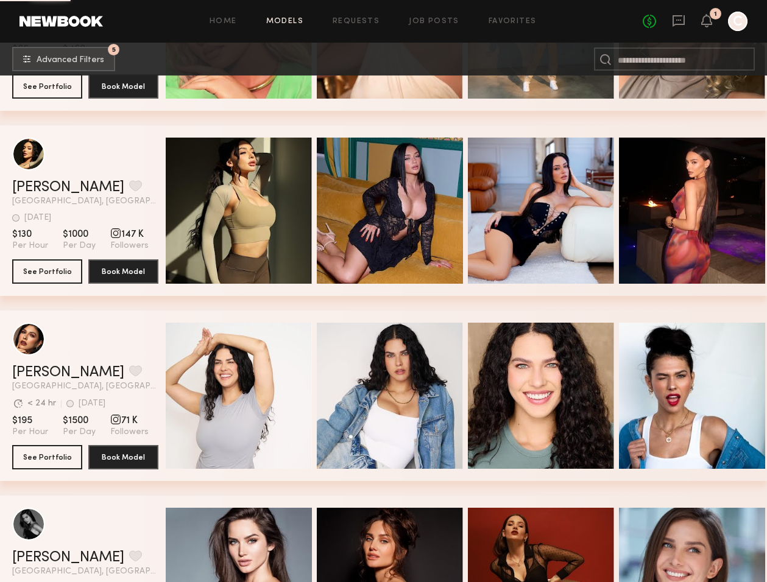
scroll to position [1640, 0]
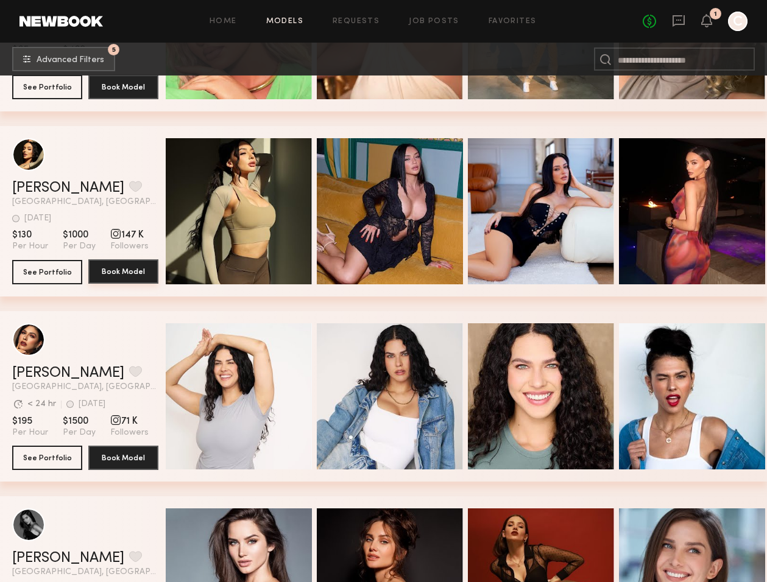
click at [144, 272] on button "Book Model" at bounding box center [123, 271] width 70 height 24
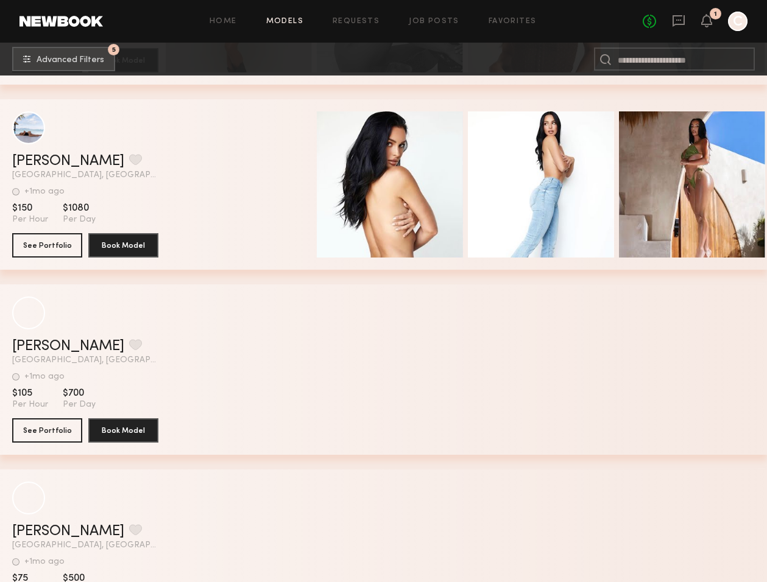
scroll to position [7223, 0]
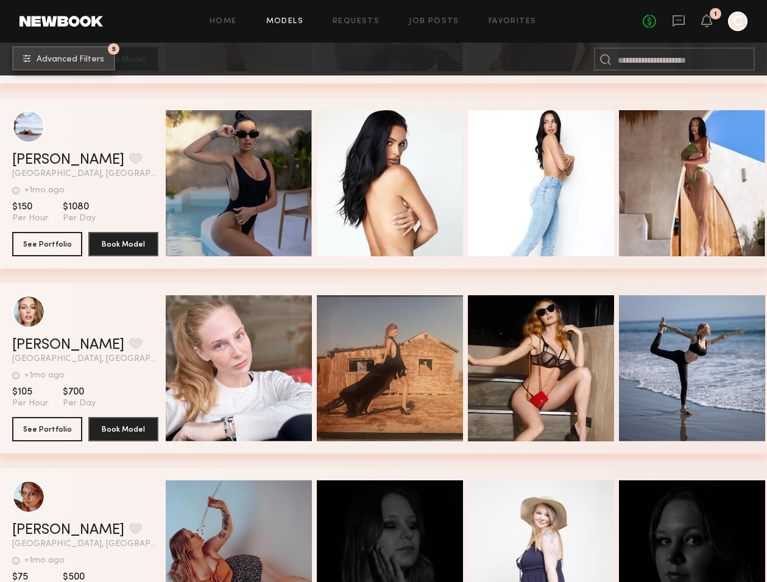
click at [93, 54] on button "5 Advanced Filters" at bounding box center [63, 58] width 103 height 24
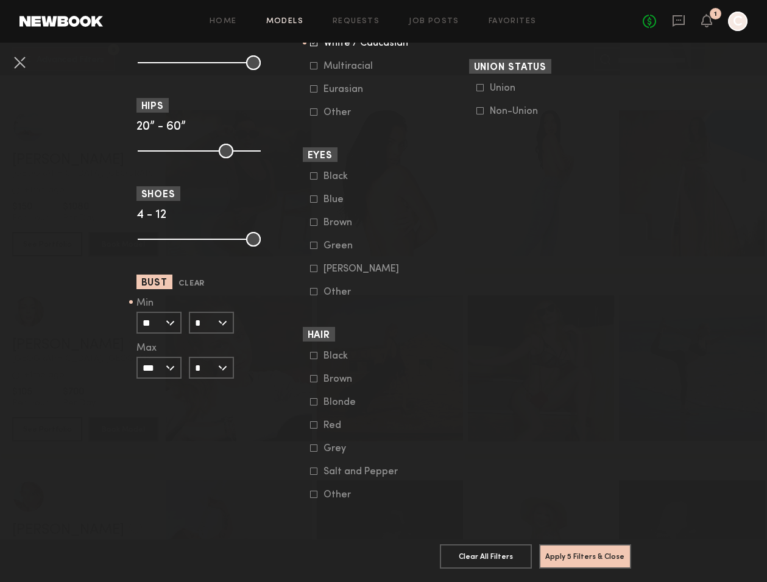
scroll to position [796, 0]
click at [227, 323] on input "*" at bounding box center [211, 323] width 45 height 22
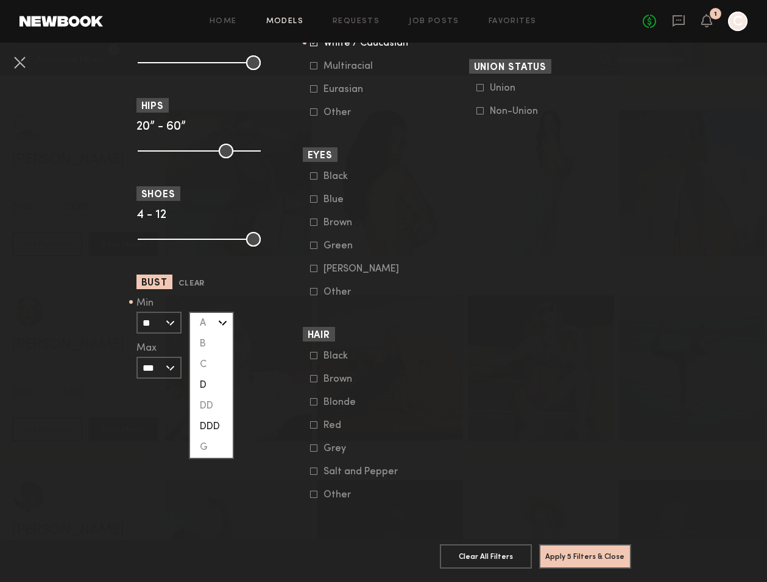
click at [211, 423] on div "DDD" at bounding box center [211, 427] width 43 height 21
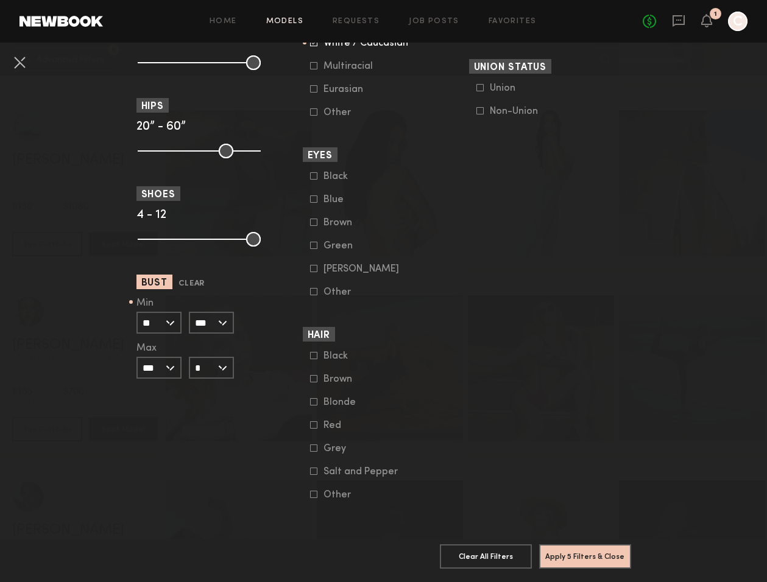
click at [213, 324] on input "***" at bounding box center [211, 323] width 45 height 22
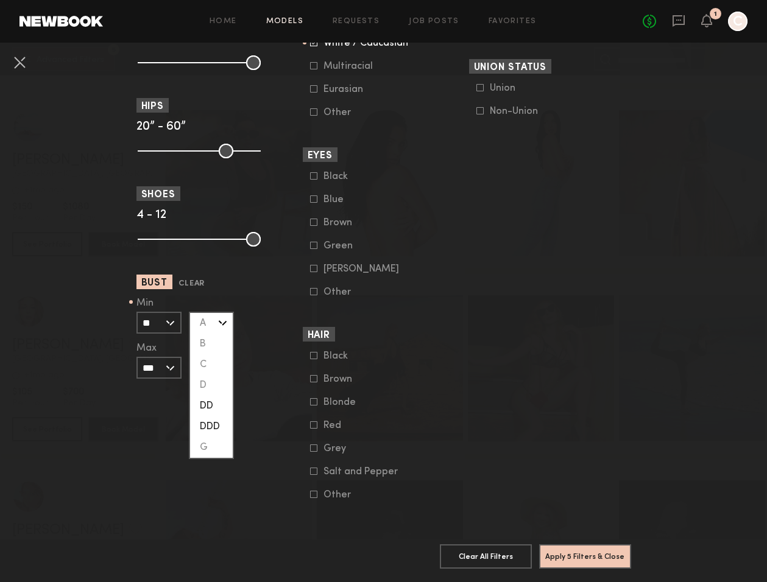
click at [200, 407] on div "DD" at bounding box center [211, 406] width 43 height 21
type input "**"
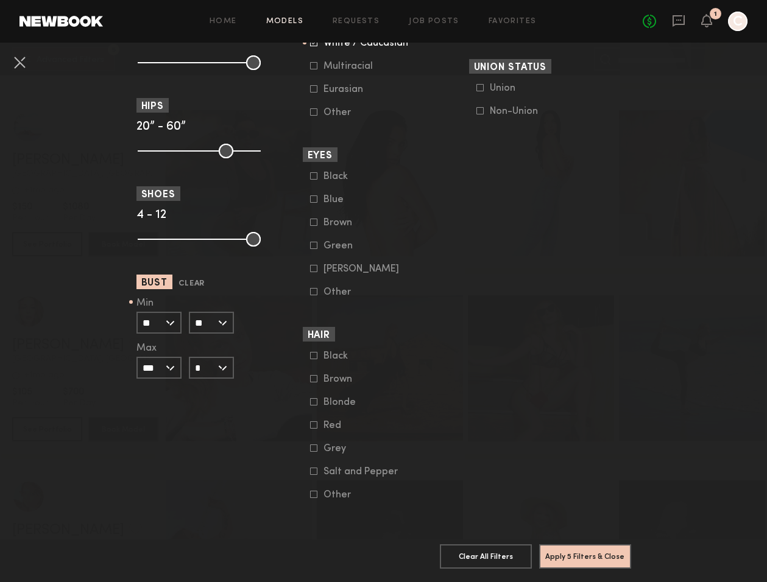
click at [169, 323] on input "**" at bounding box center [158, 323] width 45 height 22
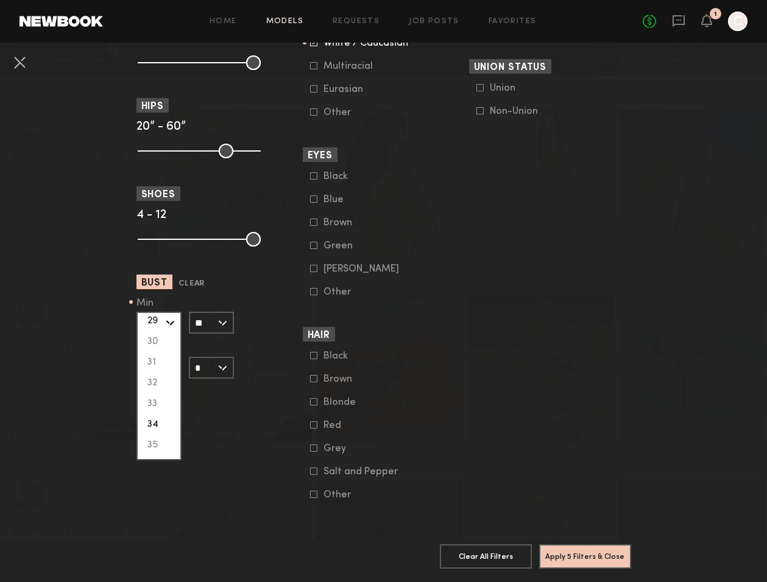
scroll to position [177, 0]
click at [157, 389] on div "36" at bounding box center [159, 394] width 43 height 21
type input "**"
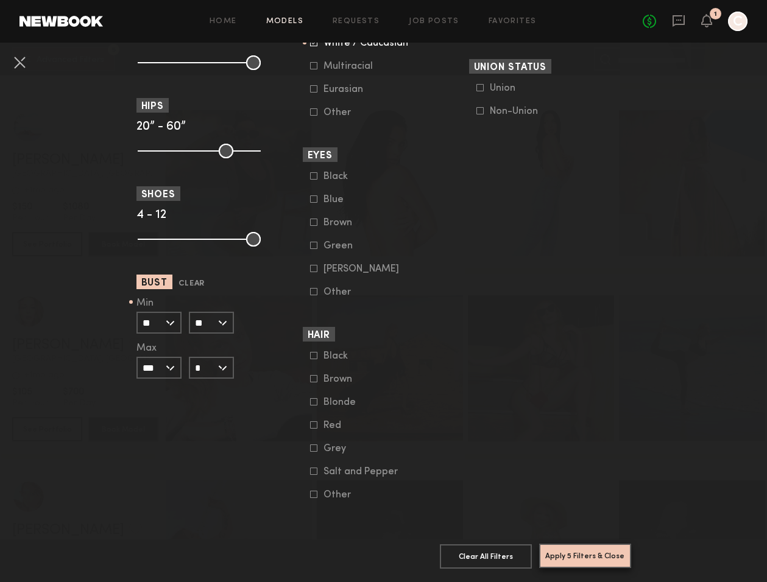
click at [615, 557] on button "Apply 5 Filters & Close" at bounding box center [585, 556] width 92 height 24
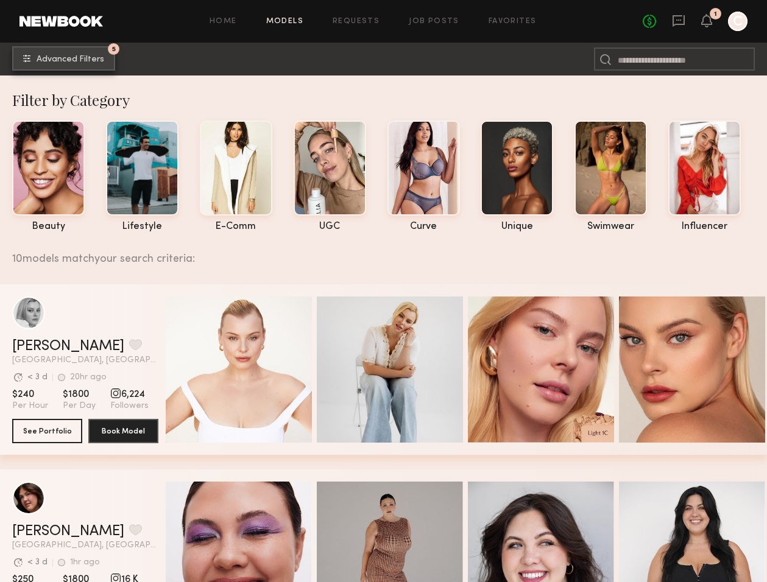
click at [83, 56] on span "Advanced Filters" at bounding box center [71, 59] width 68 height 9
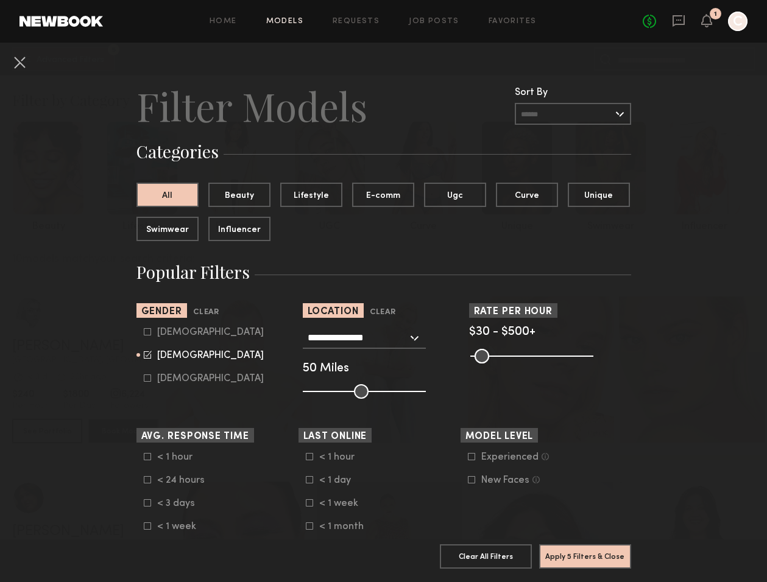
click at [476, 547] on button "Clear All Filters" at bounding box center [486, 557] width 92 height 24
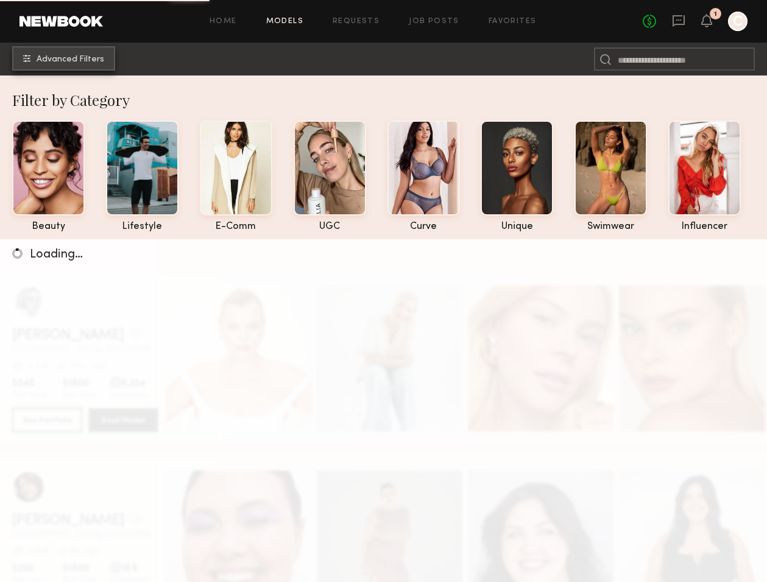
click at [58, 55] on span "Advanced Filters" at bounding box center [71, 59] width 68 height 9
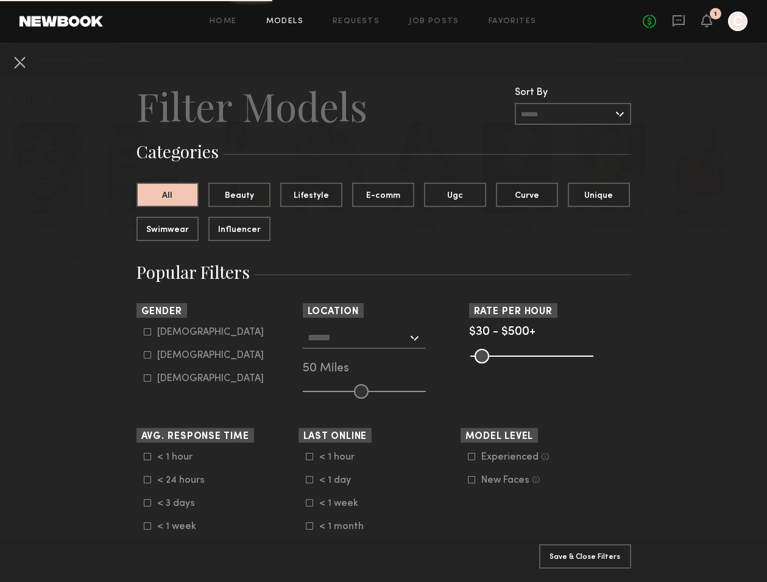
click at [160, 354] on div "Female" at bounding box center [210, 355] width 107 height 7
type input "**"
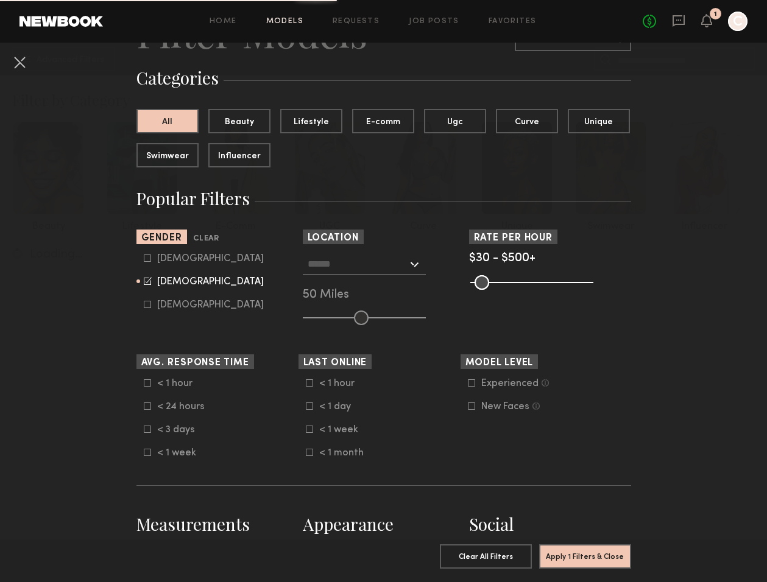
scroll to position [101, 0]
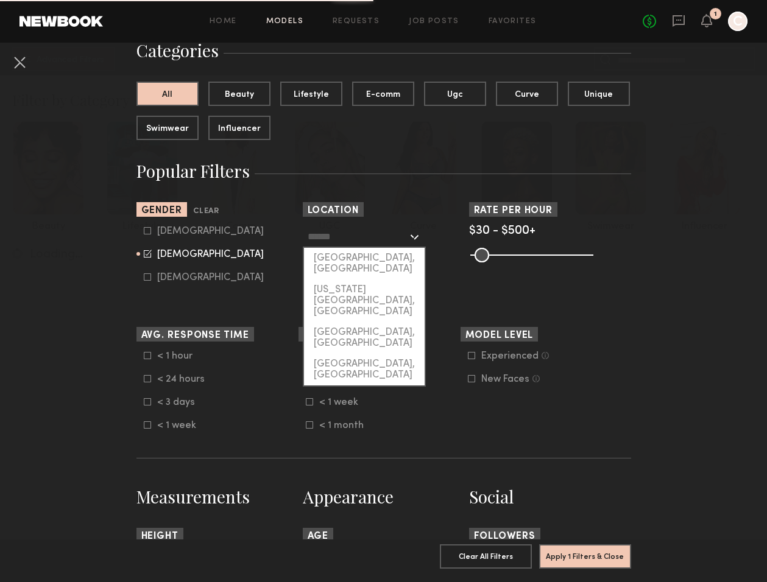
click at [356, 228] on input "text" at bounding box center [358, 236] width 100 height 21
click at [344, 258] on div "Los Angeles, CA" at bounding box center [364, 264] width 121 height 32
type input "**********"
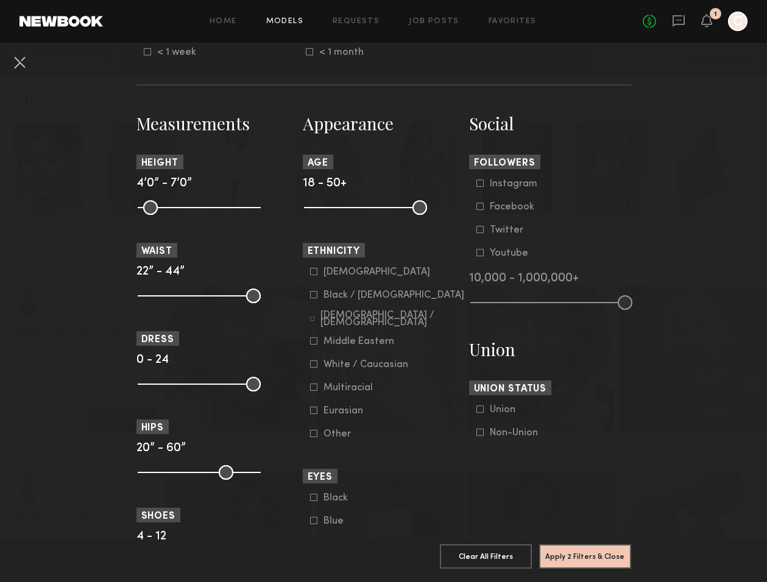
scroll to position [454, 0]
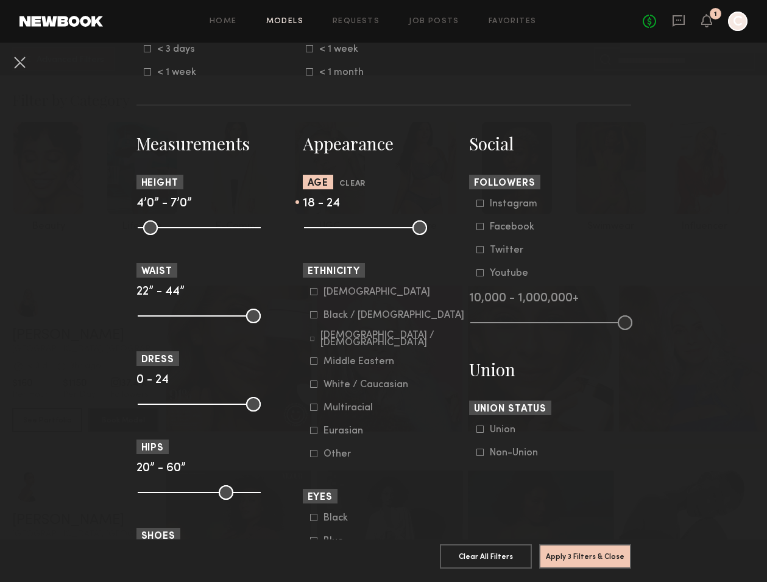
drag, startPoint x: 417, startPoint y: 227, endPoint x: 331, endPoint y: 229, distance: 85.3
type input "**"
click at [331, 229] on input "range" at bounding box center [365, 227] width 123 height 15
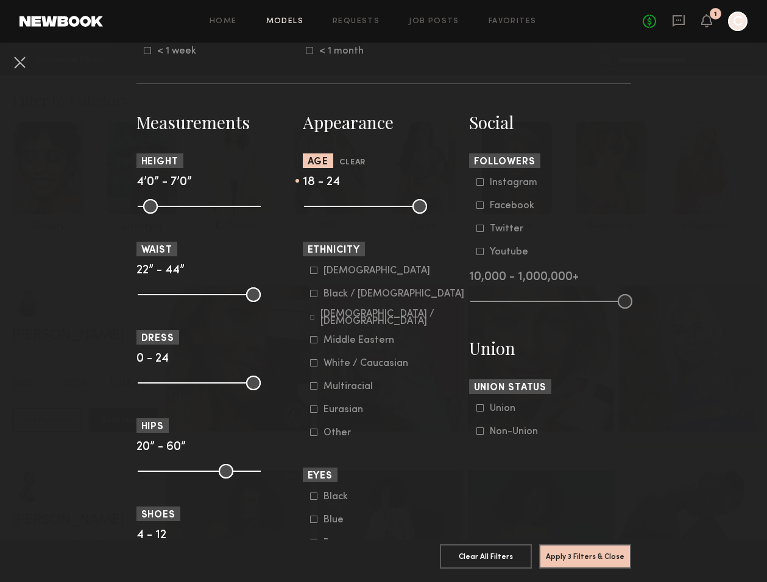
click at [342, 355] on form "Asian Black / African American Hispanic / Latino Middle Eastern White / Caucasi…" at bounding box center [387, 352] width 155 height 173
click at [344, 362] on div "White / Caucasian" at bounding box center [365, 363] width 85 height 7
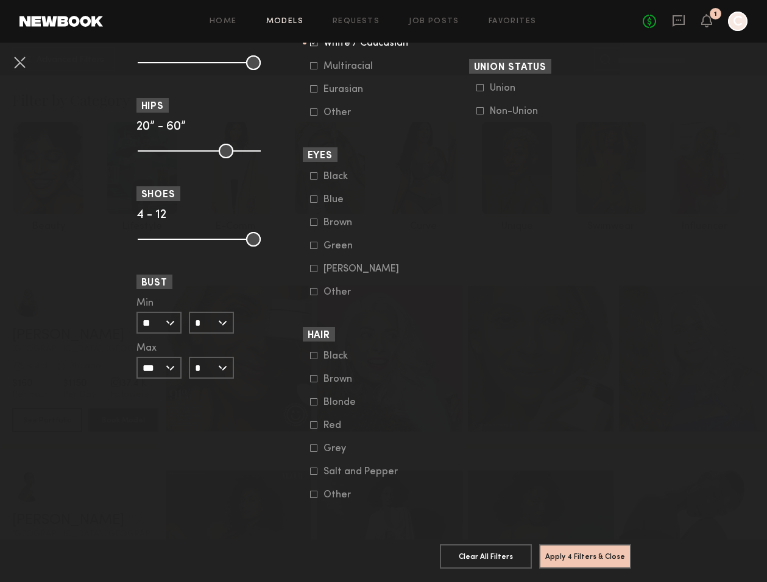
scroll to position [796, 0]
click at [317, 401] on label "Blonde" at bounding box center [340, 401] width 61 height 7
click at [560, 557] on button "Apply 5 Filters & Close" at bounding box center [585, 556] width 92 height 24
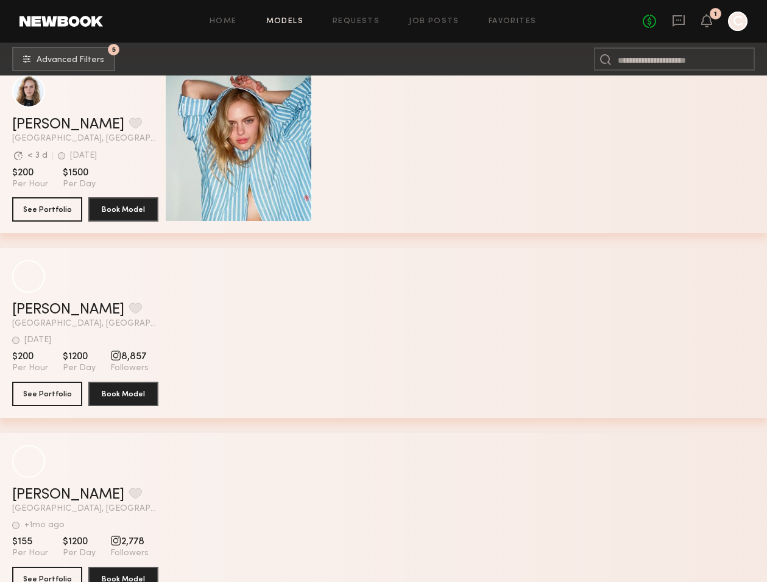
scroll to position [1520, 0]
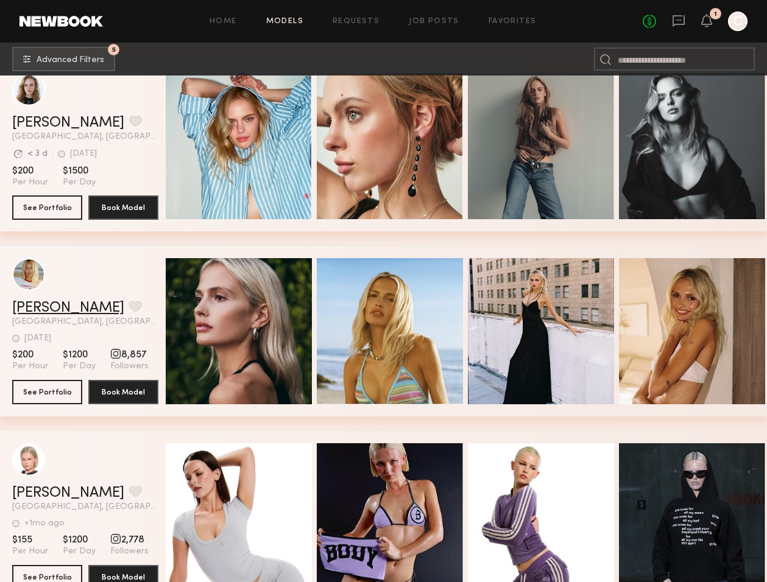
click at [38, 307] on link "Emily T." at bounding box center [68, 308] width 112 height 15
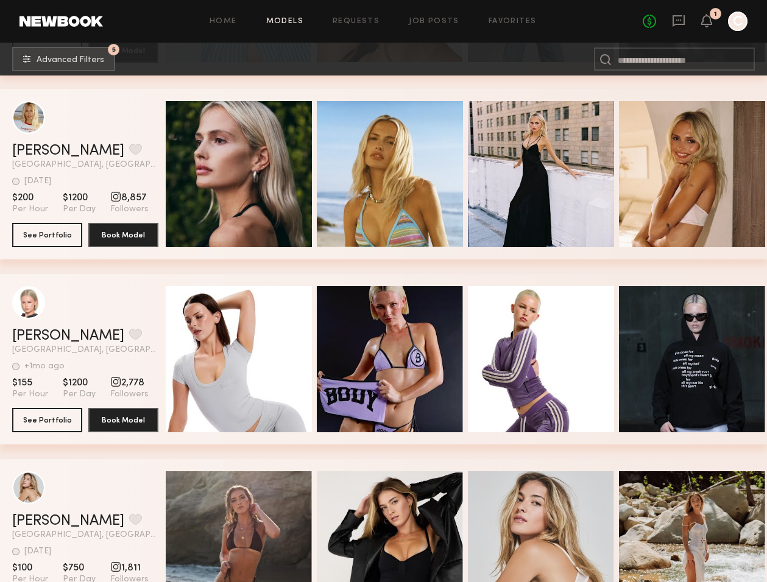
scroll to position [1685, 0]
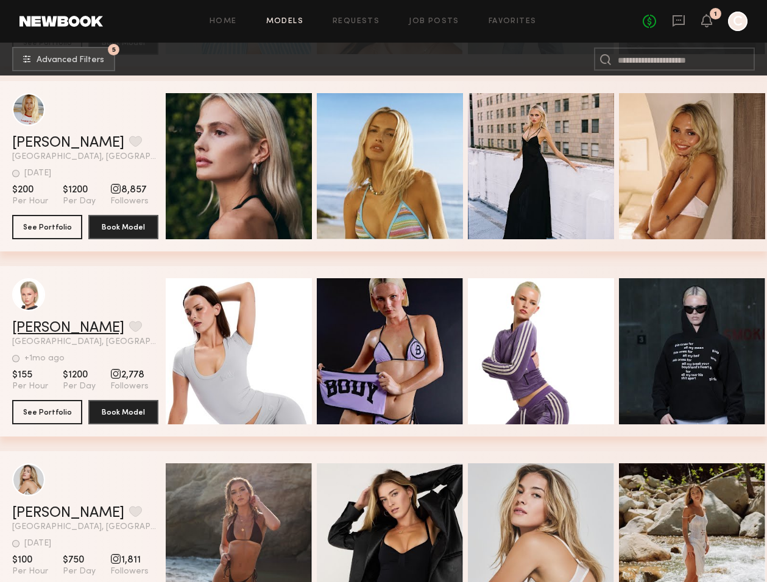
click at [51, 329] on link "Katie M." at bounding box center [68, 328] width 112 height 15
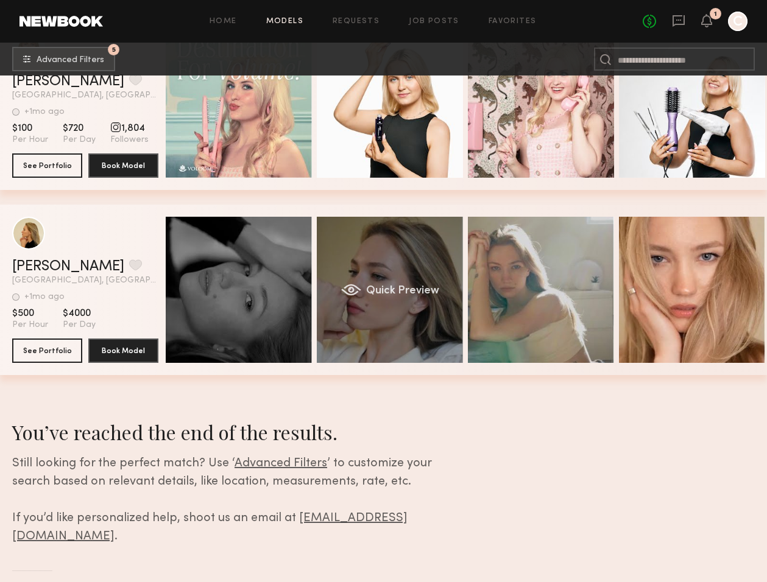
scroll to position [7577, 0]
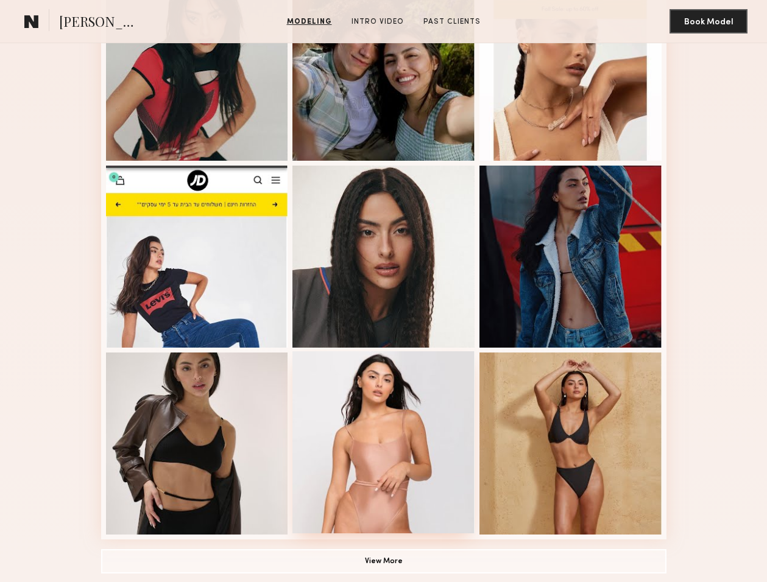
scroll to position [730, 0]
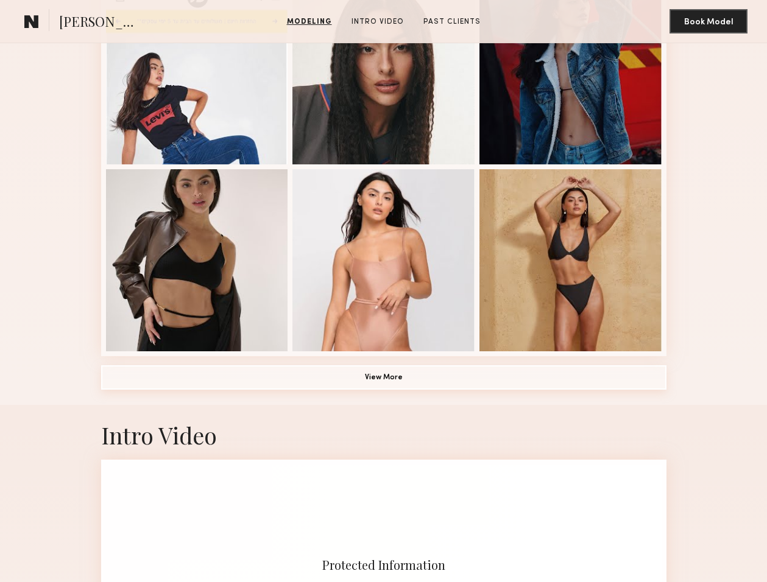
click at [406, 387] on button "View More" at bounding box center [383, 377] width 565 height 24
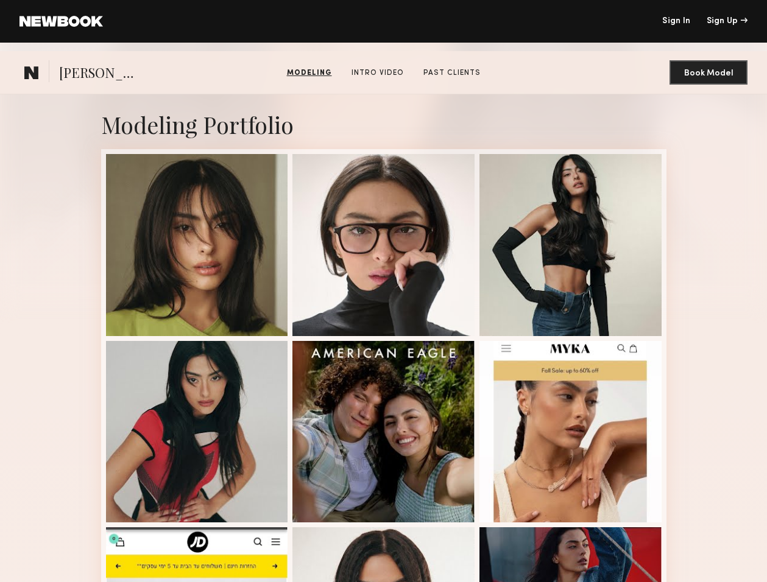
scroll to position [26, 0]
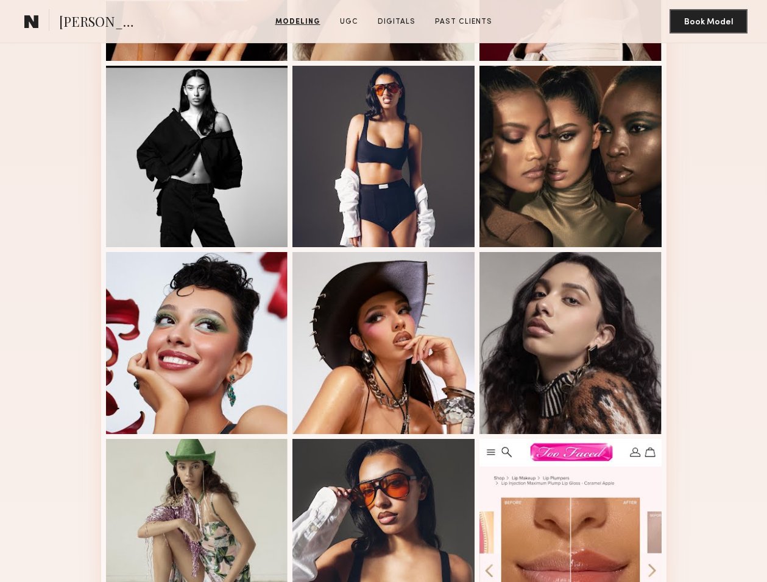
scroll to position [573, 0]
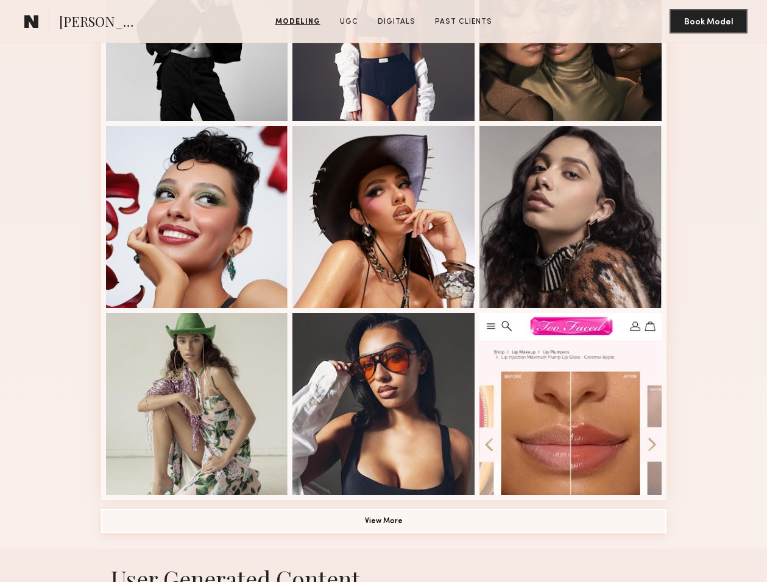
click at [375, 521] on button "View More" at bounding box center [383, 521] width 565 height 24
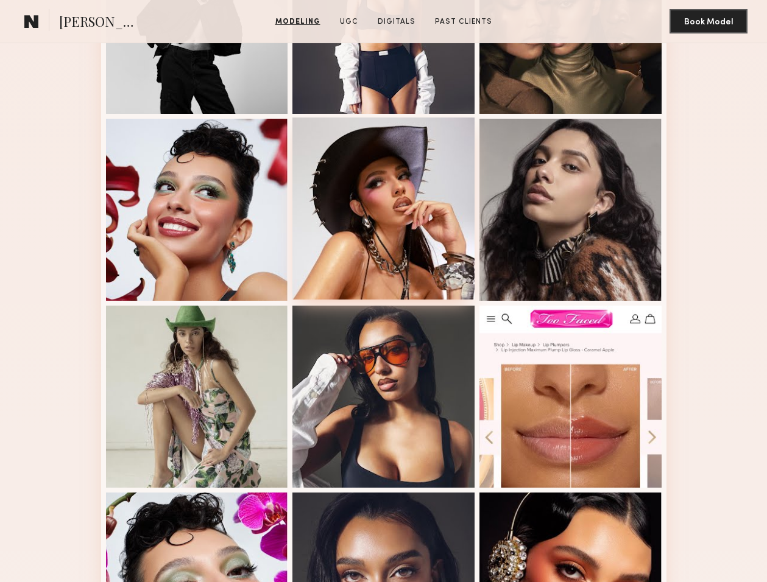
scroll to position [612, 0]
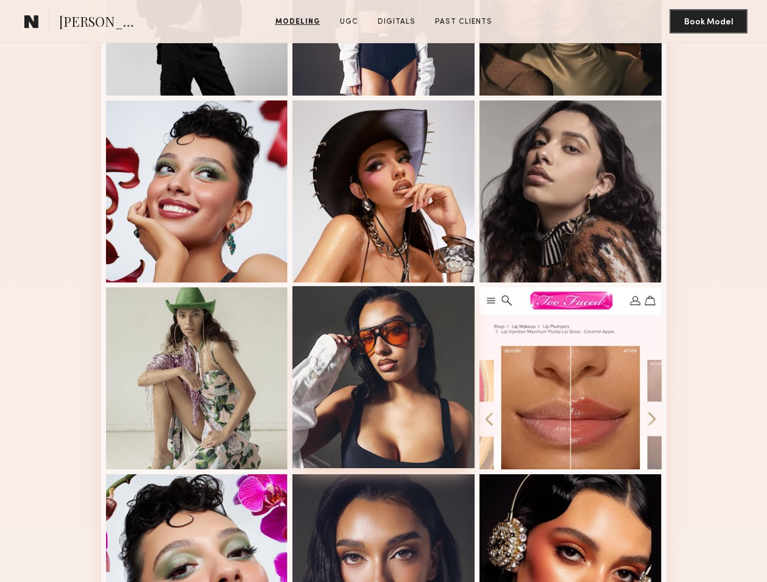
click at [428, 437] on div at bounding box center [383, 377] width 182 height 182
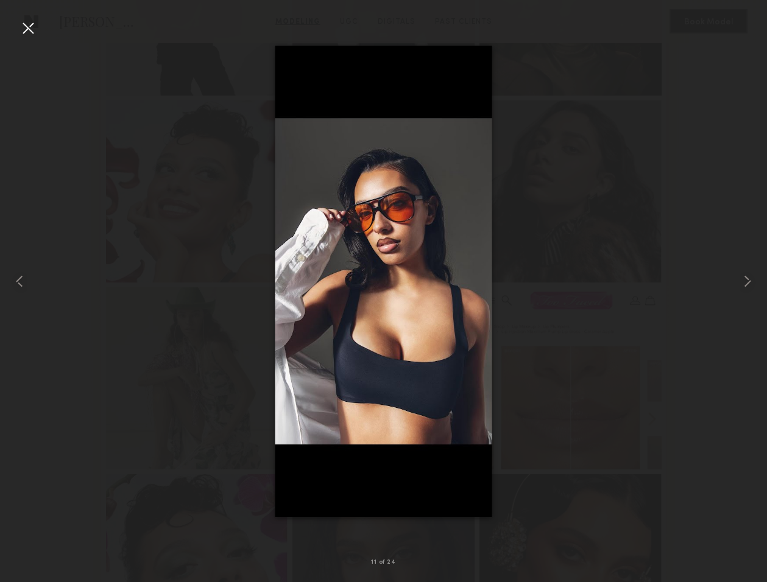
click at [562, 402] on div at bounding box center [383, 281] width 767 height 524
click at [570, 383] on div at bounding box center [383, 281] width 767 height 524
click at [21, 30] on div at bounding box center [27, 27] width 19 height 19
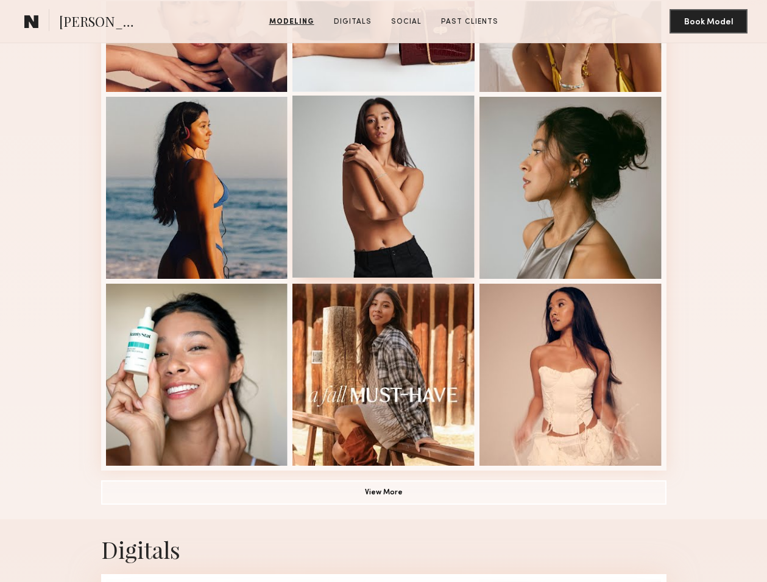
scroll to position [708, 0]
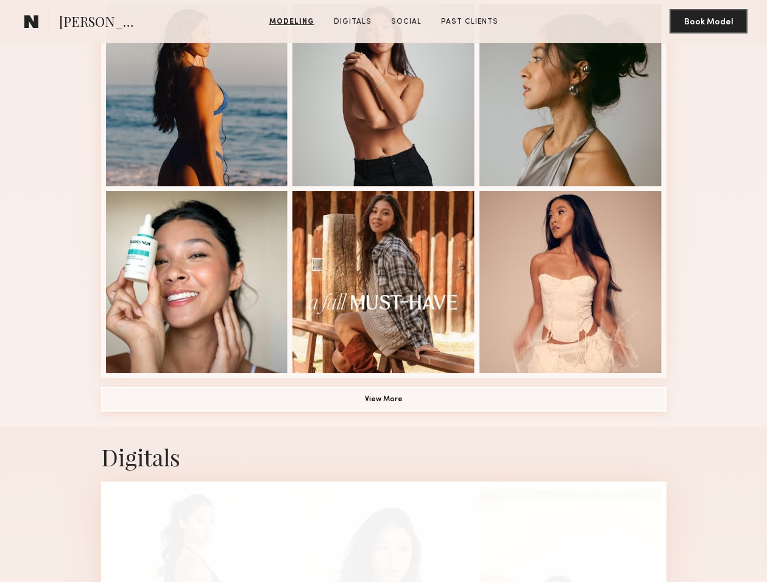
click at [340, 409] on button "View More" at bounding box center [383, 399] width 565 height 24
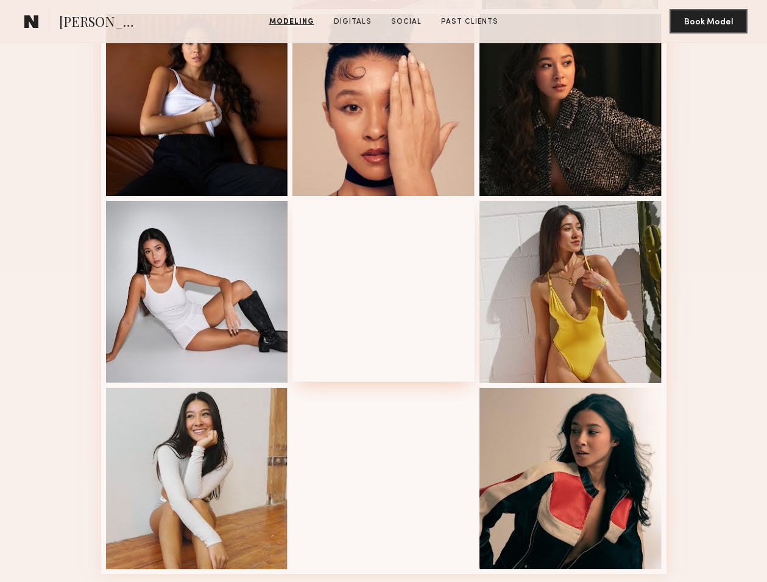
scroll to position [1259, 0]
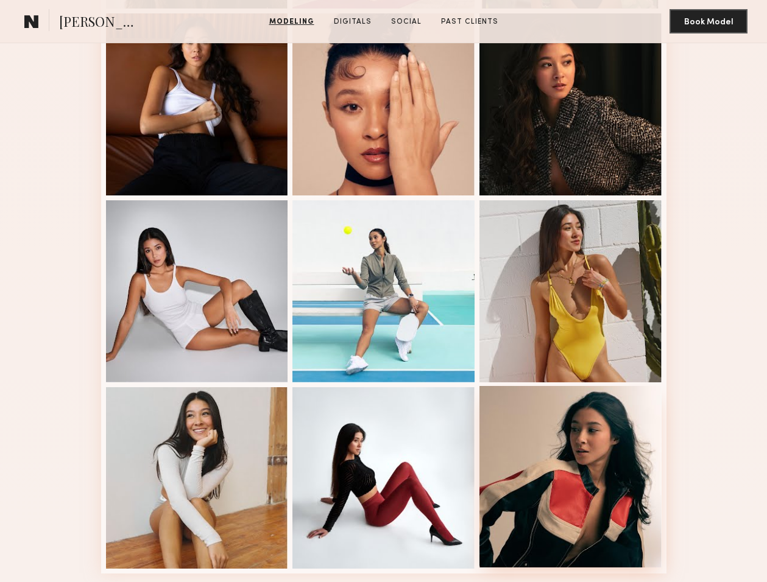
click at [515, 487] on div at bounding box center [570, 477] width 182 height 182
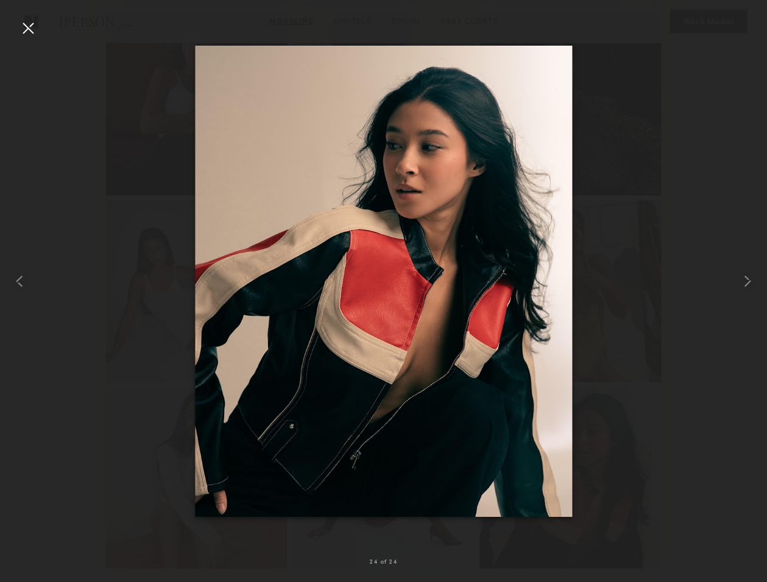
click at [657, 314] on div at bounding box center [383, 281] width 767 height 524
click at [663, 281] on div at bounding box center [383, 281] width 767 height 524
click at [19, 24] on div at bounding box center [27, 27] width 19 height 19
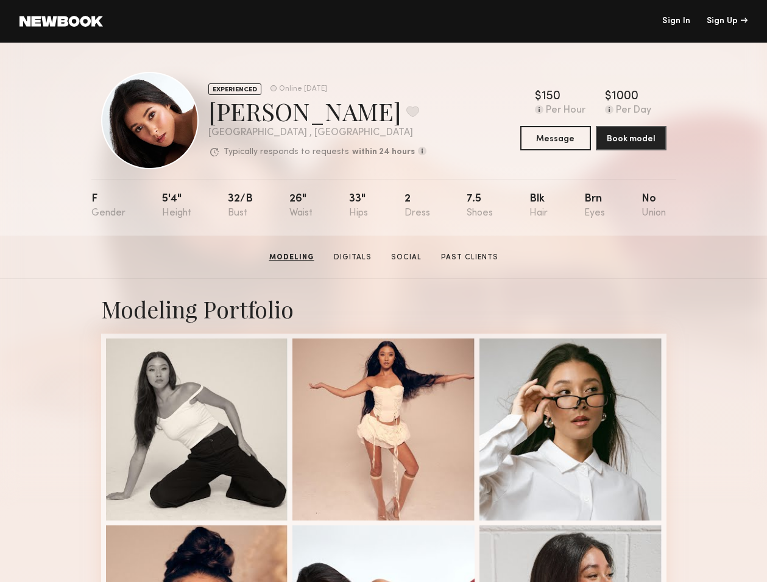
scroll to position [0, 0]
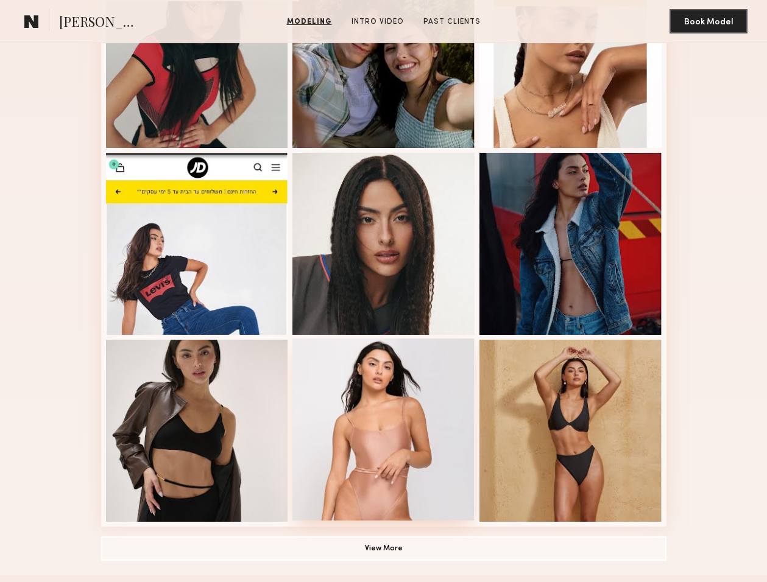
scroll to position [560, 0]
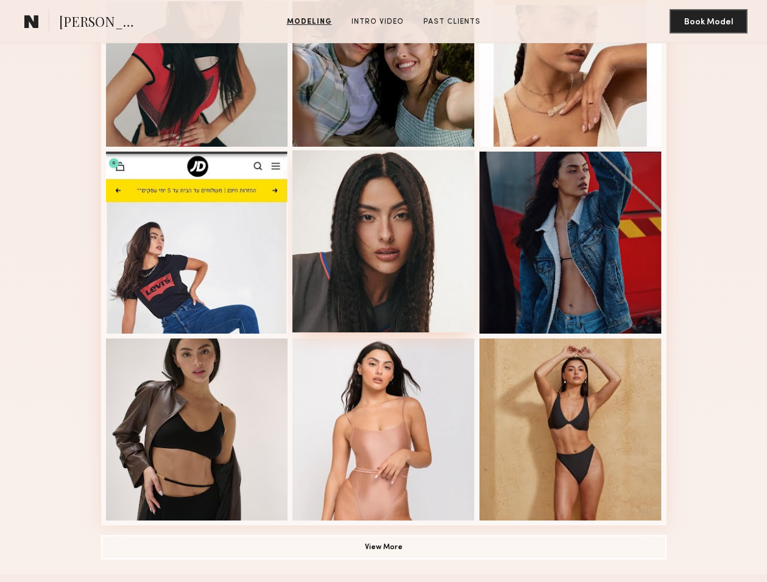
click at [379, 263] on div at bounding box center [383, 241] width 182 height 182
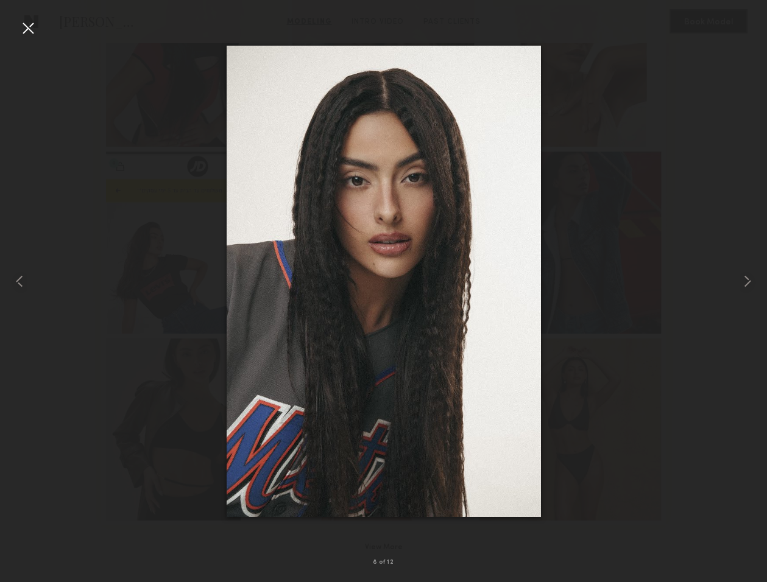
click at [584, 202] on div at bounding box center [383, 281] width 767 height 524
click at [21, 27] on div at bounding box center [27, 27] width 19 height 19
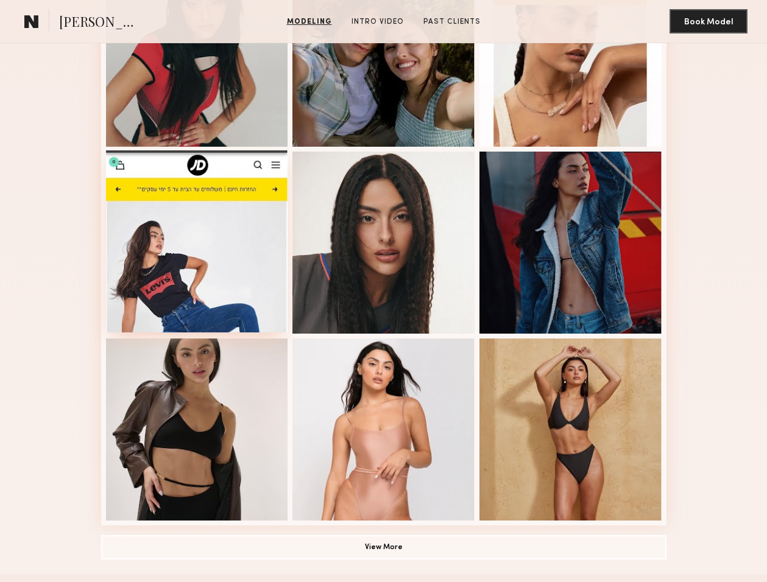
scroll to position [560, 0]
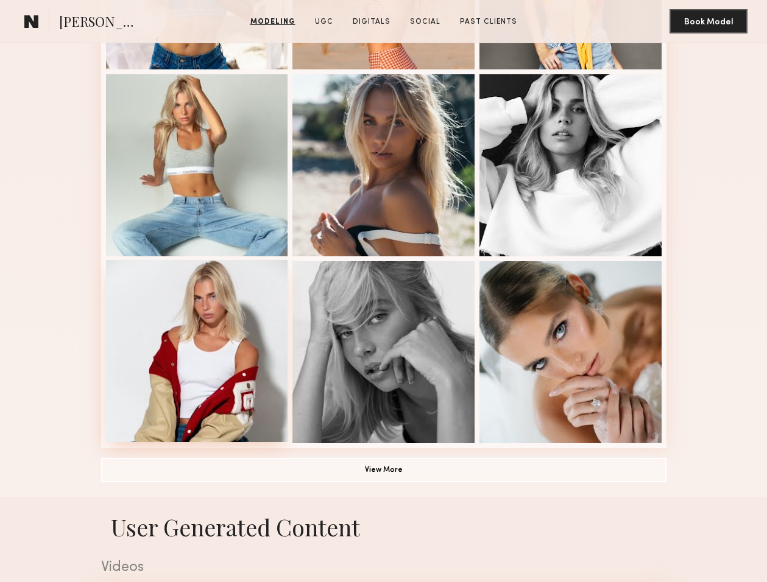
scroll to position [671, 0]
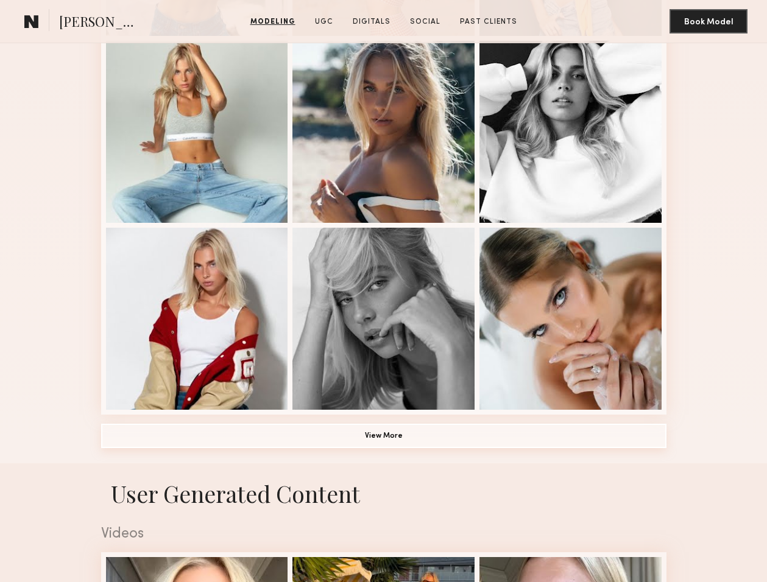
click at [235, 429] on button "View More" at bounding box center [383, 436] width 565 height 24
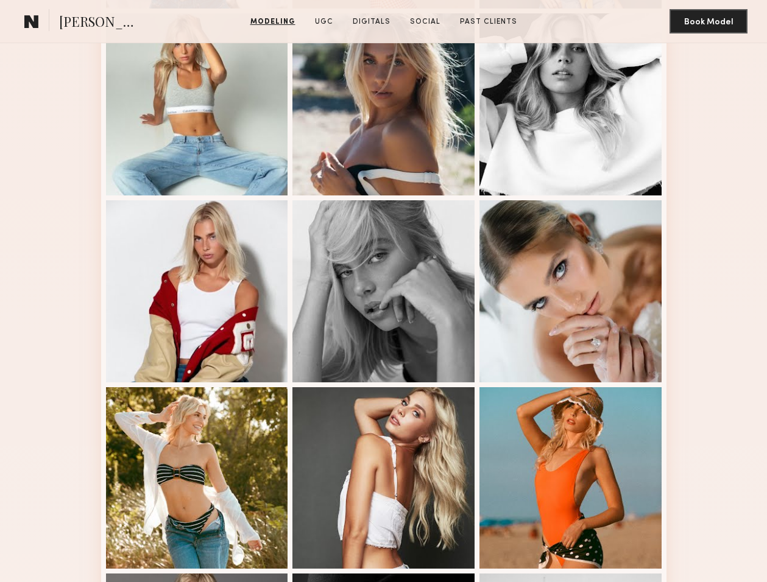
scroll to position [703, 0]
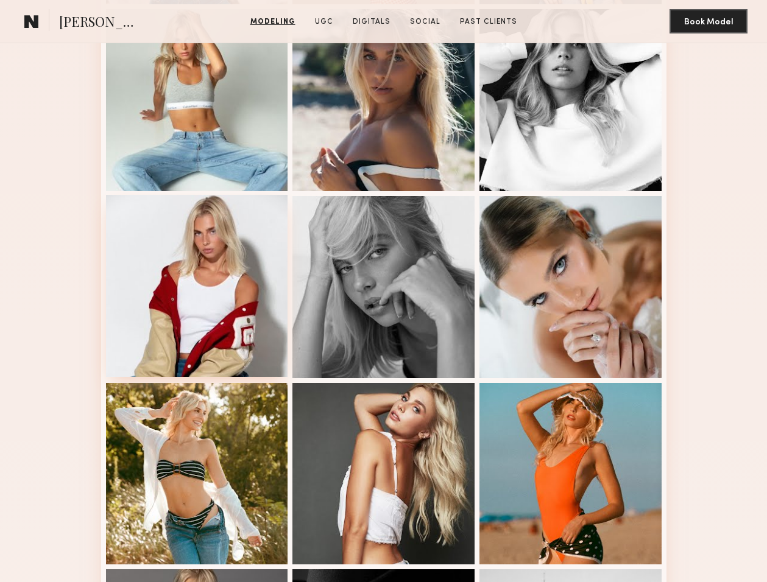
click at [247, 308] on div at bounding box center [197, 286] width 182 height 182
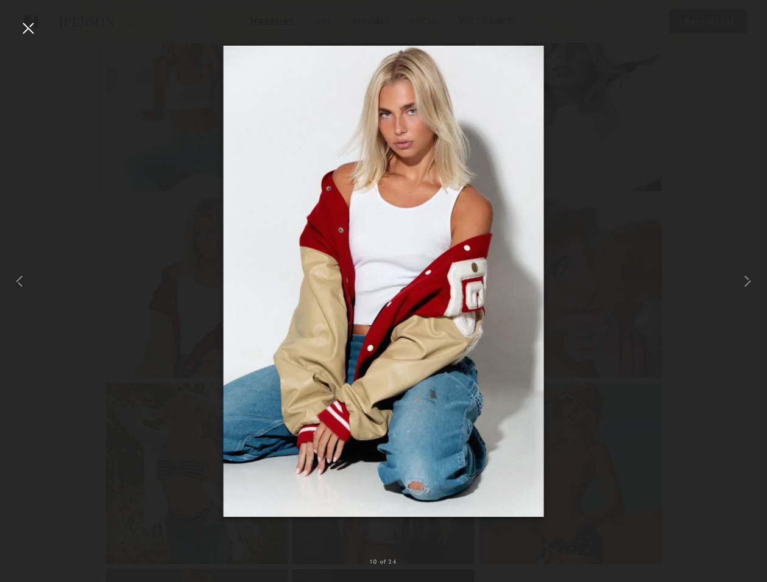
click at [621, 321] on div at bounding box center [383, 281] width 767 height 524
click at [621, 320] on div at bounding box center [383, 281] width 767 height 524
click at [22, 28] on div at bounding box center [27, 27] width 19 height 19
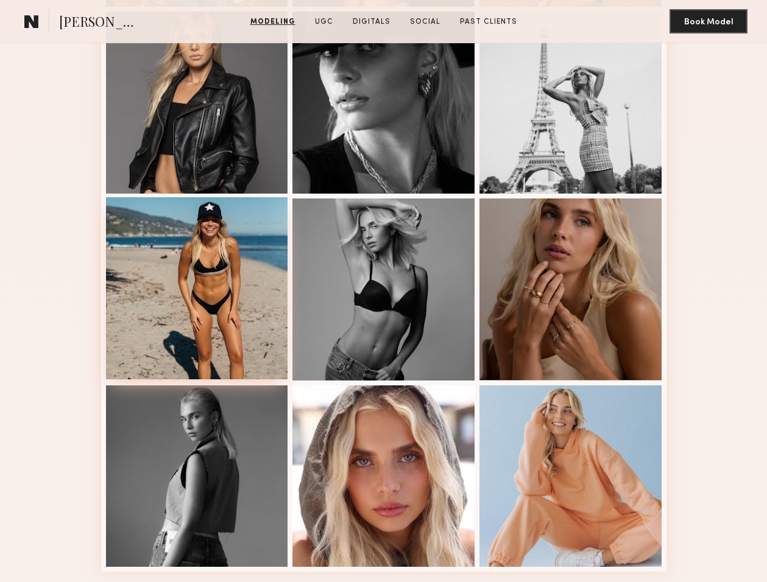
scroll to position [1261, 0]
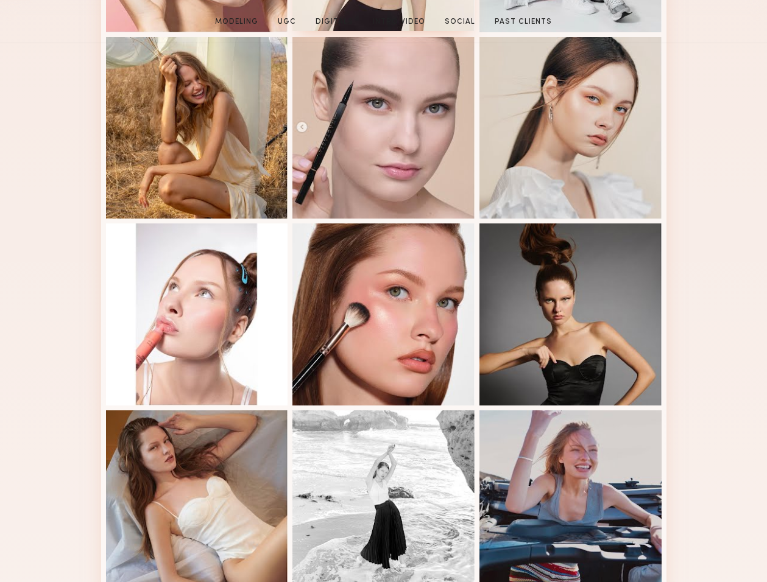
scroll to position [549, 0]
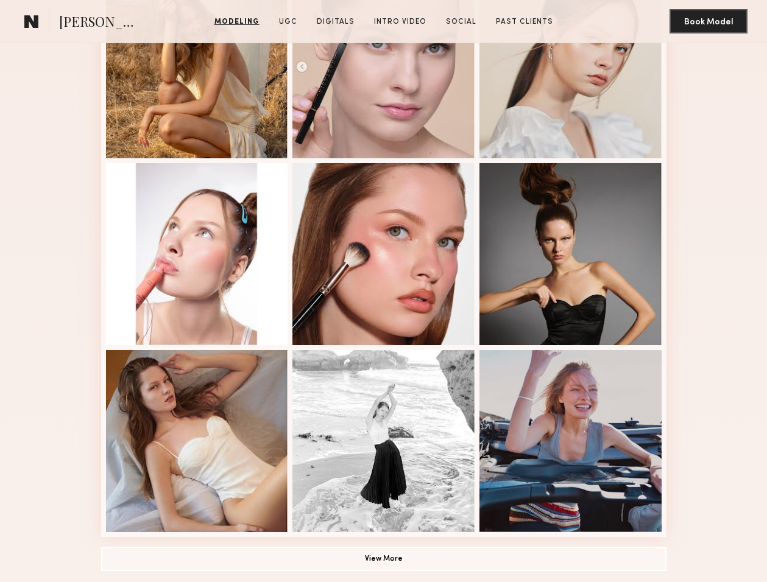
click at [344, 544] on div "Modeling Portfolio View More" at bounding box center [383, 158] width 565 height 856
click at [344, 552] on button "View More" at bounding box center [383, 558] width 565 height 24
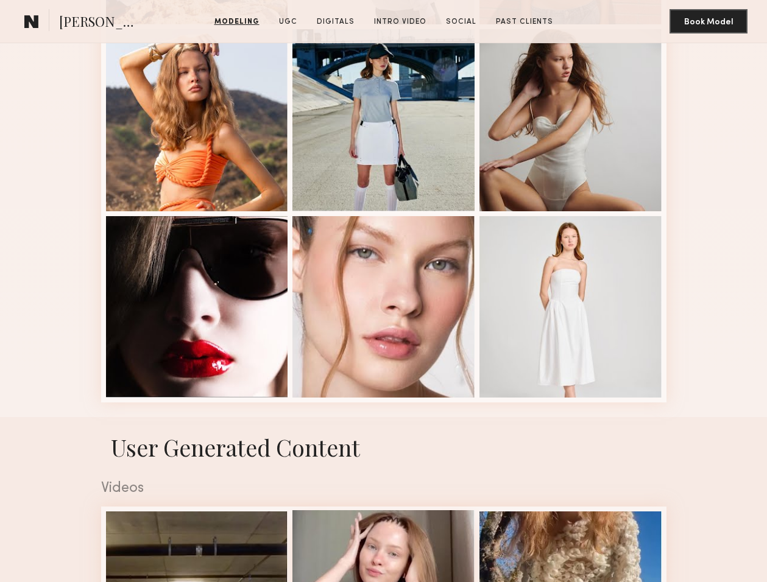
scroll to position [1433, 0]
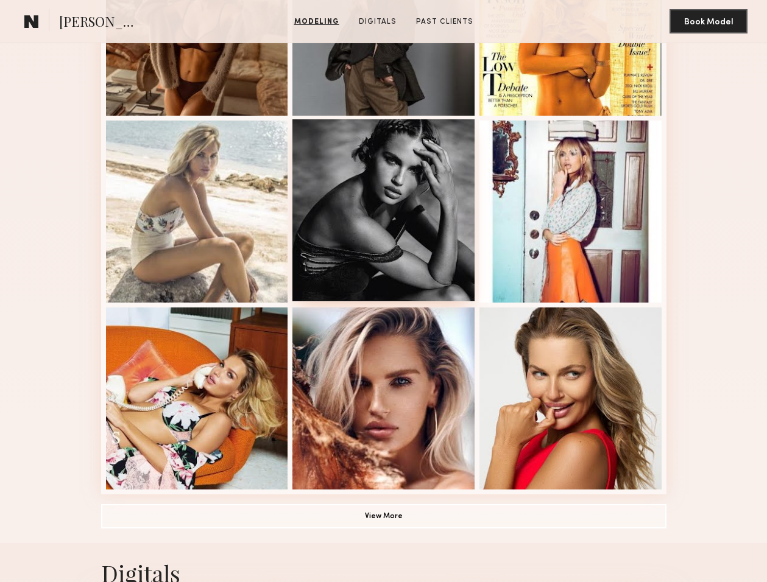
scroll to position [598, 0]
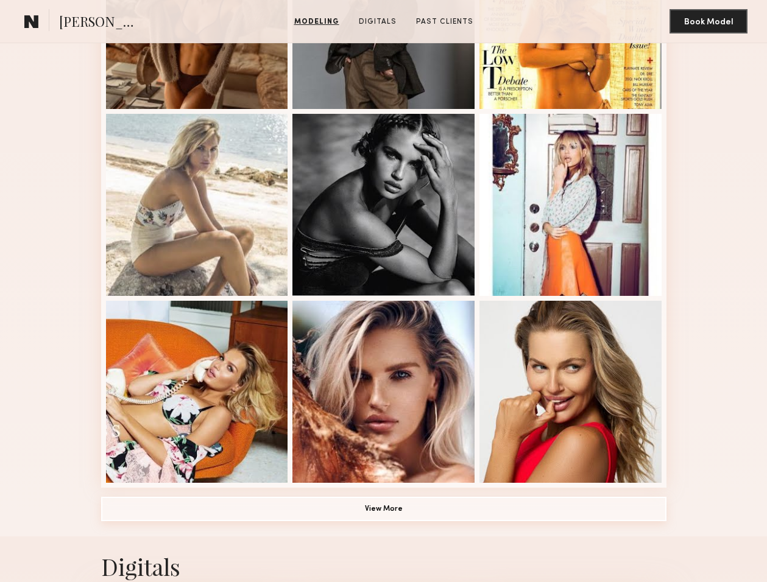
click at [337, 504] on button "View More" at bounding box center [383, 509] width 565 height 24
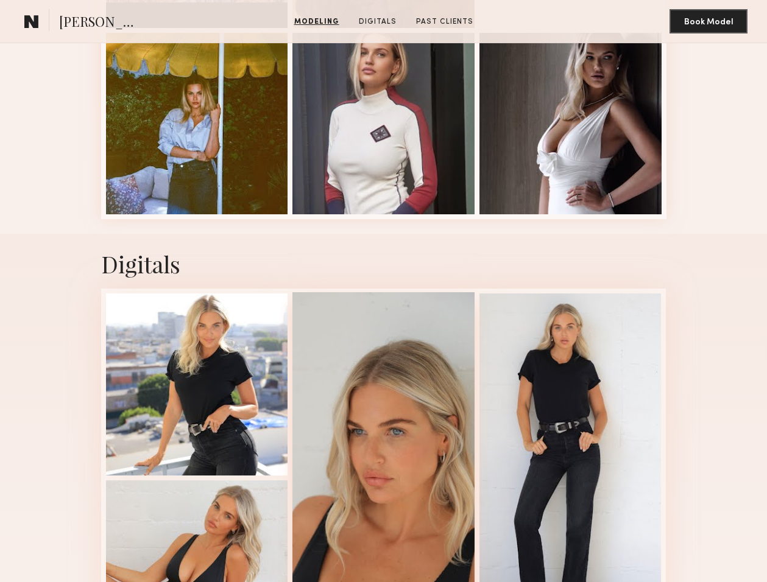
scroll to position [1622, 0]
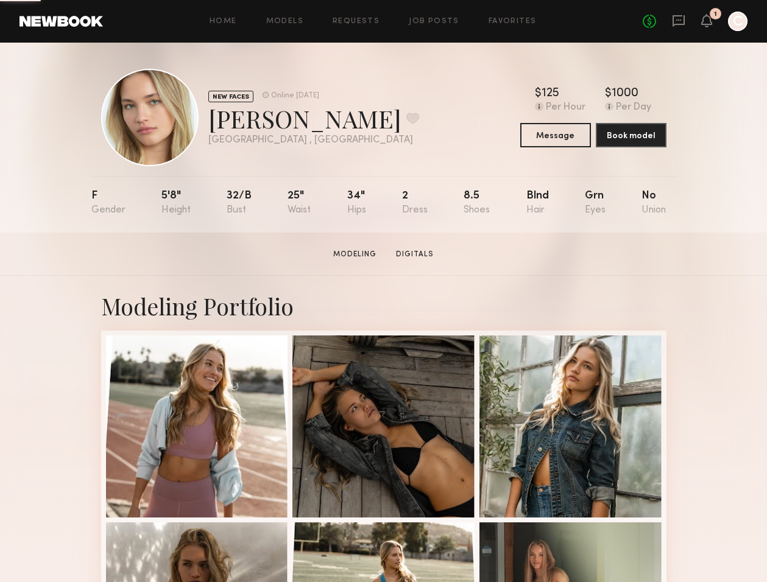
scroll to position [5, 0]
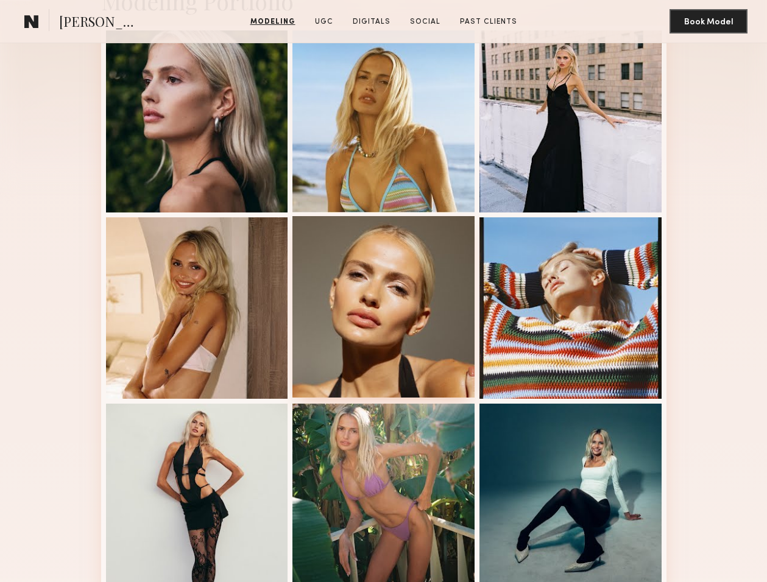
scroll to position [704, 0]
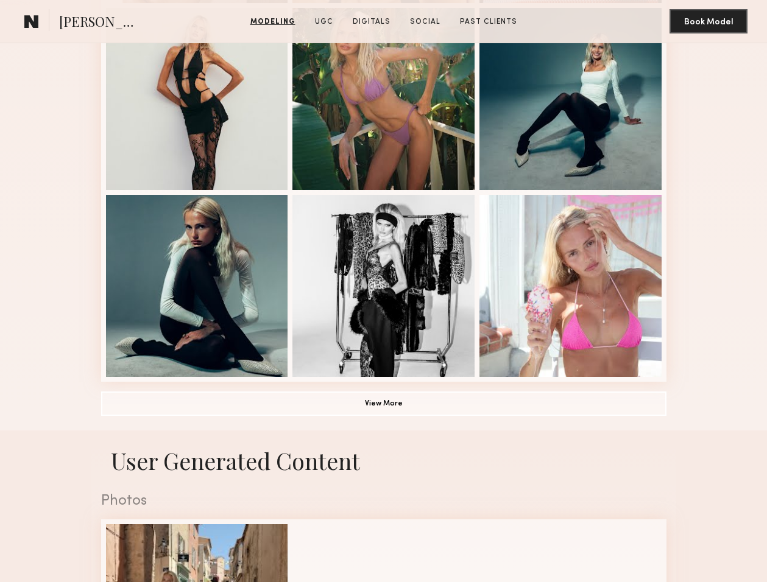
click at [319, 393] on button "View More" at bounding box center [383, 404] width 565 height 24
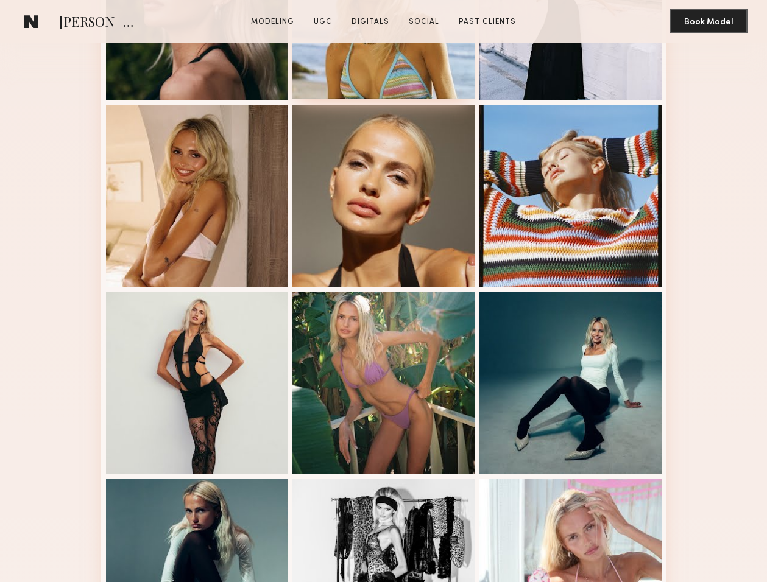
scroll to position [464, 0]
